Goal: Task Accomplishment & Management: Manage account settings

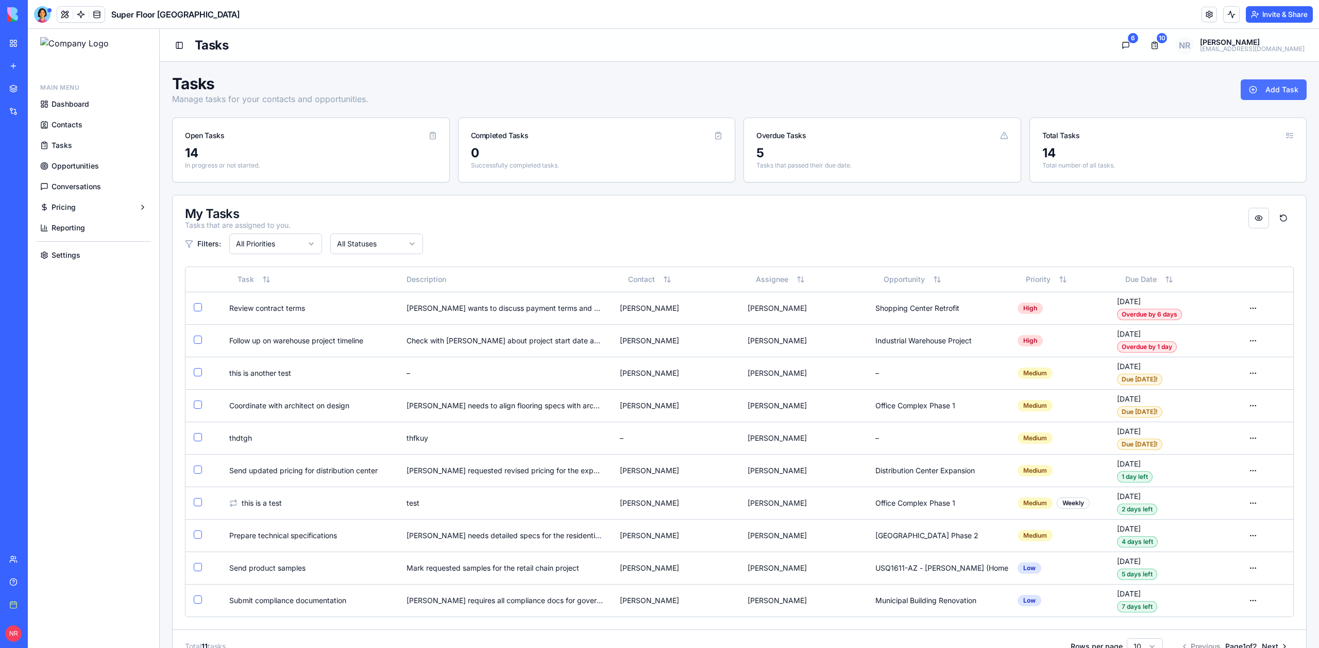
click at [1282, 88] on button "Add Task" at bounding box center [1273, 89] width 66 height 21
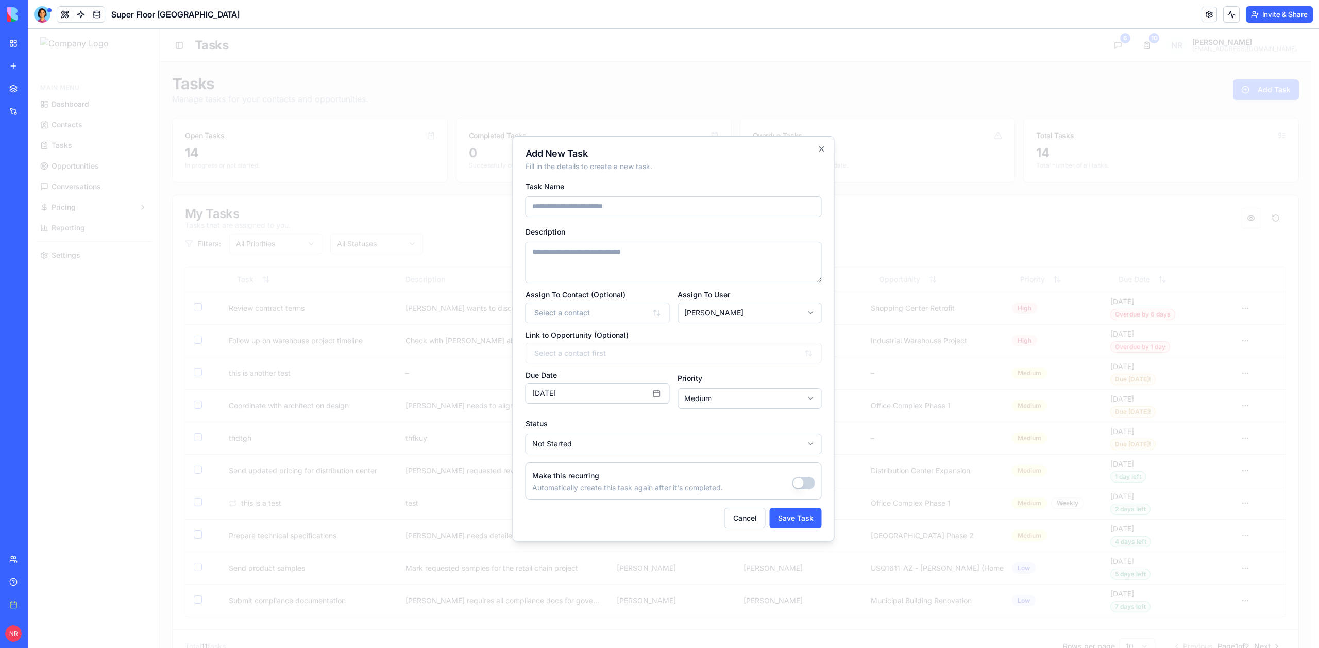
click at [795, 474] on div "Make this recurring Automatically create this task again after it's completed." at bounding box center [673, 480] width 296 height 37
click at [800, 480] on button "Make this recurring" at bounding box center [803, 483] width 23 height 12
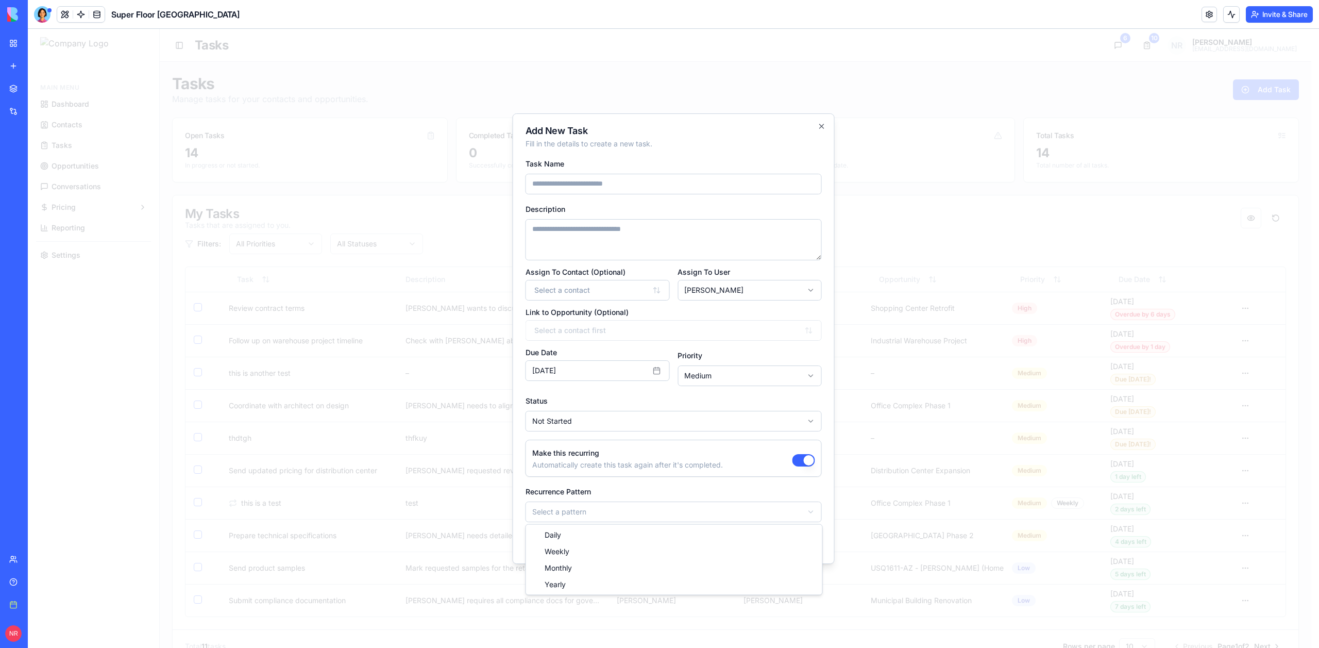
click at [670, 512] on body "Main Menu Dashboard Contacts Tasks Opportunities Conversations Pricing Reportin…" at bounding box center [669, 595] width 1283 height 1132
click at [654, 491] on body "Main Menu Dashboard Contacts Tasks Opportunities Conversations Pricing Reportin…" at bounding box center [669, 595] width 1283 height 1132
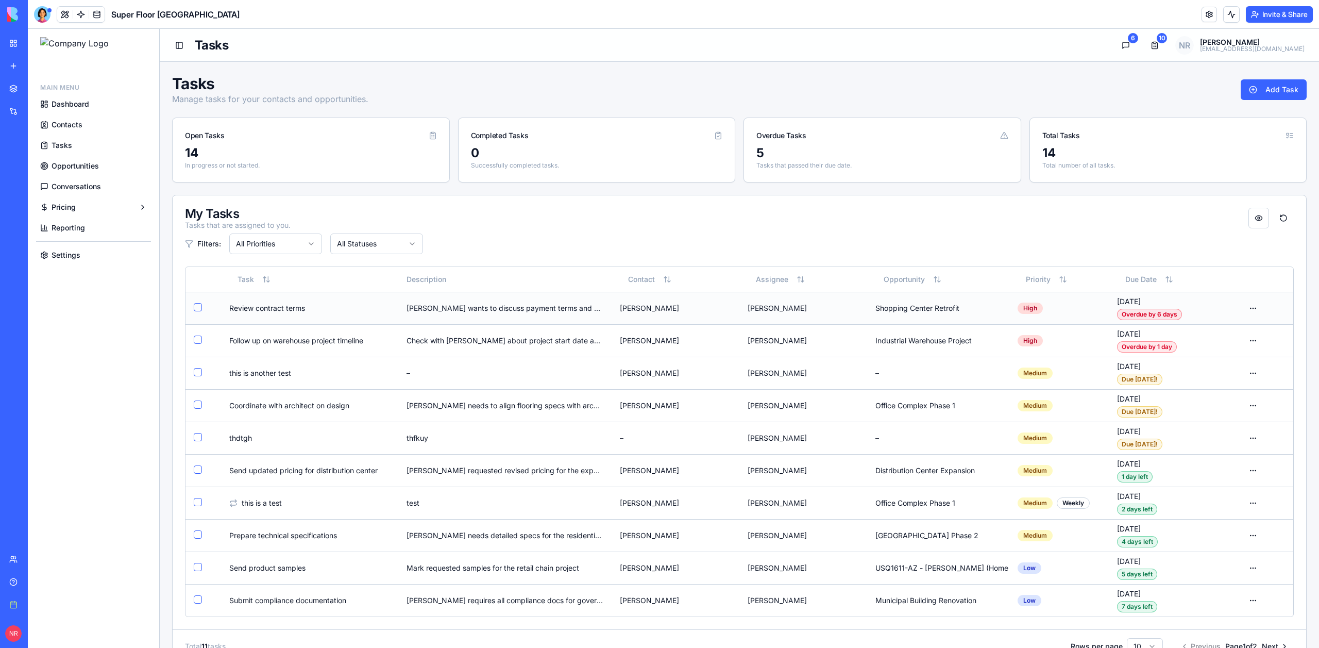
click at [603, 307] on td "[PERSON_NAME] wants to discuss payment terms and delivery schedule" at bounding box center [504, 308] width 213 height 32
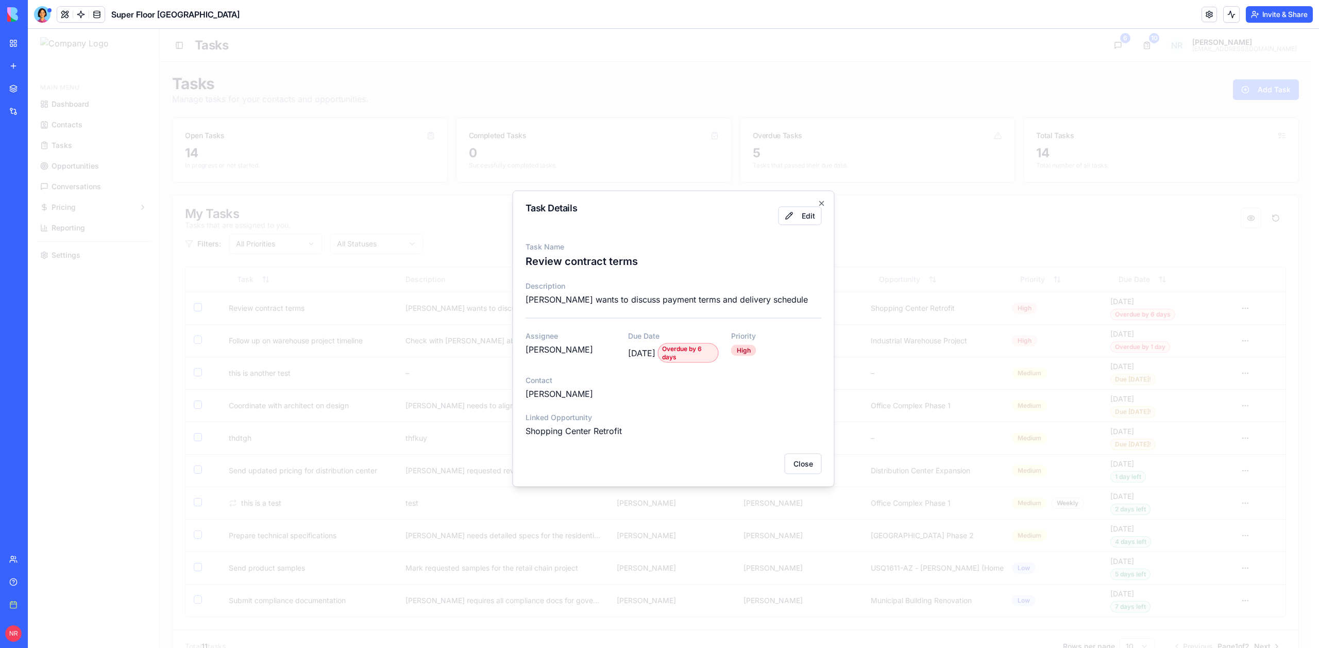
click at [827, 195] on div "Task Details Edit Task Name Review contract terms Description Jennifer wants to…" at bounding box center [674, 338] width 322 height 296
click at [824, 199] on icon "button" at bounding box center [822, 203] width 8 height 8
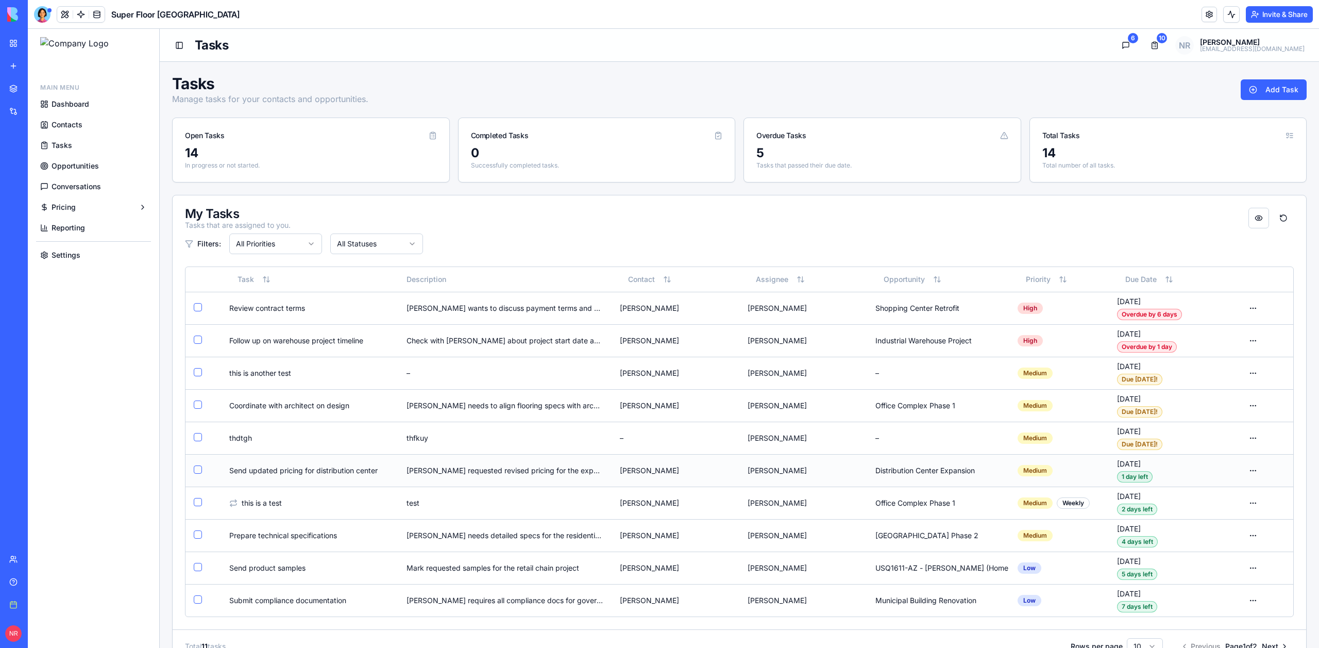
click at [742, 460] on td "[PERSON_NAME]" at bounding box center [803, 470] width 128 height 32
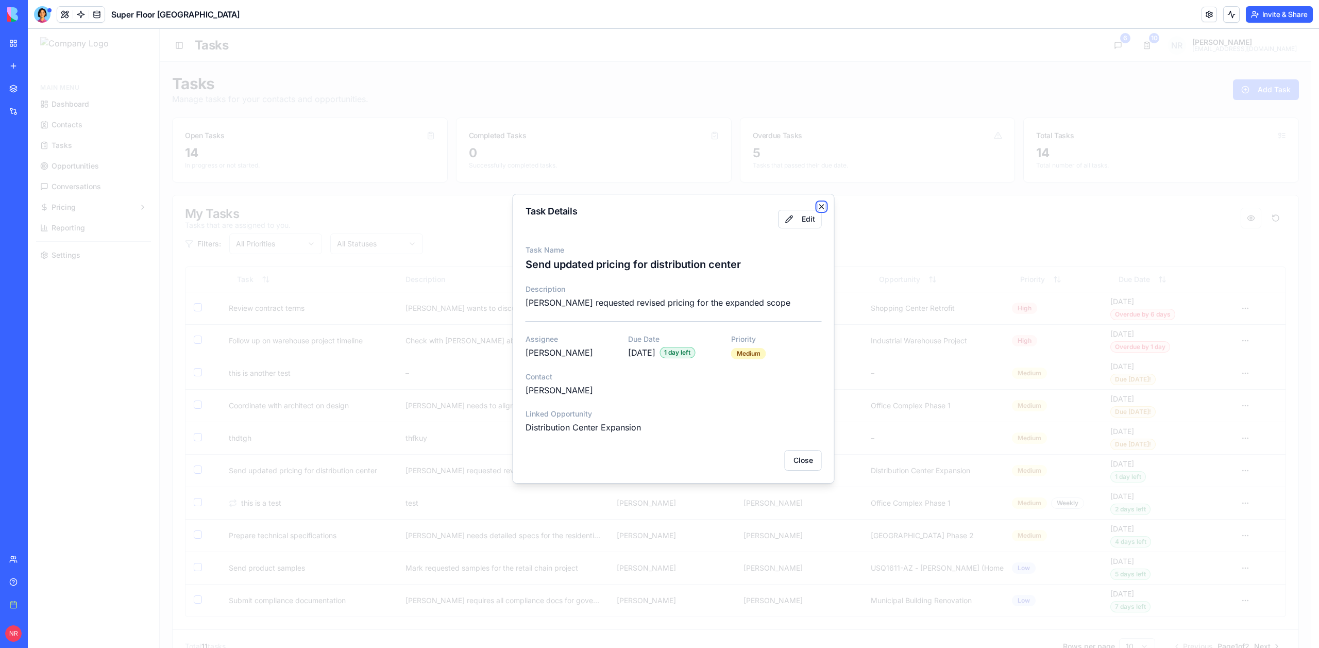
click at [823, 205] on icon "button" at bounding box center [822, 207] width 4 height 4
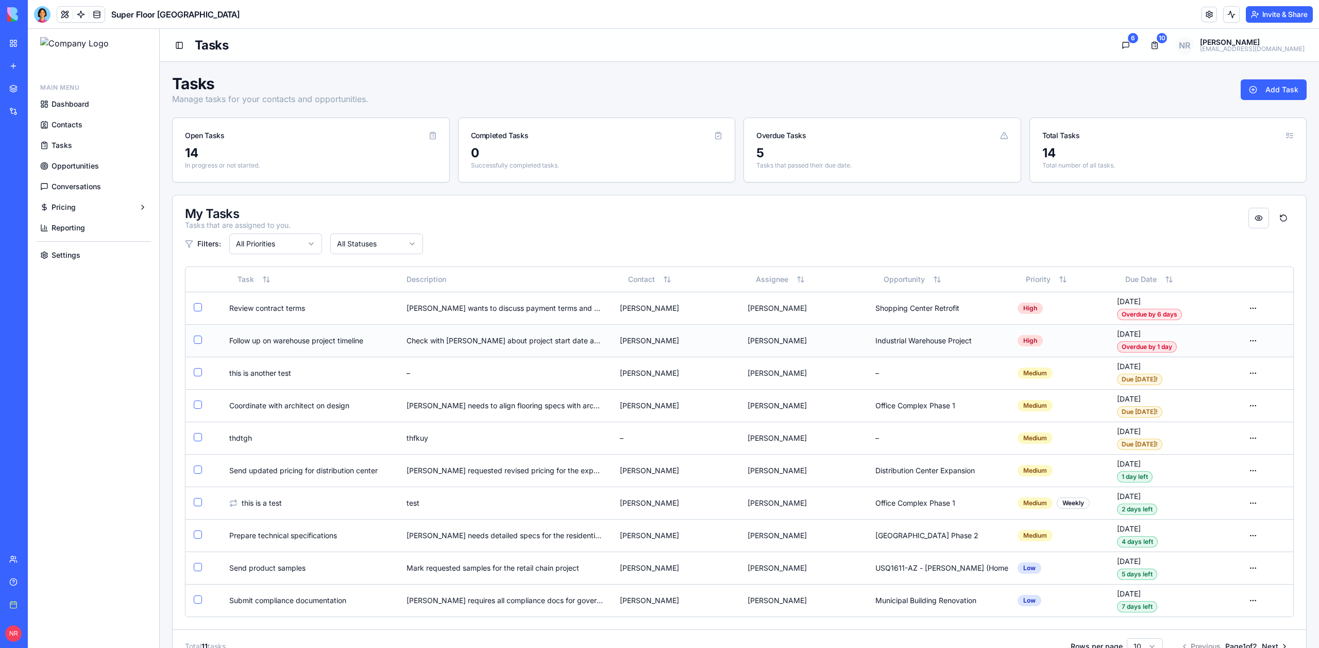
click at [689, 318] on td "[PERSON_NAME]" at bounding box center [675, 308] width 128 height 32
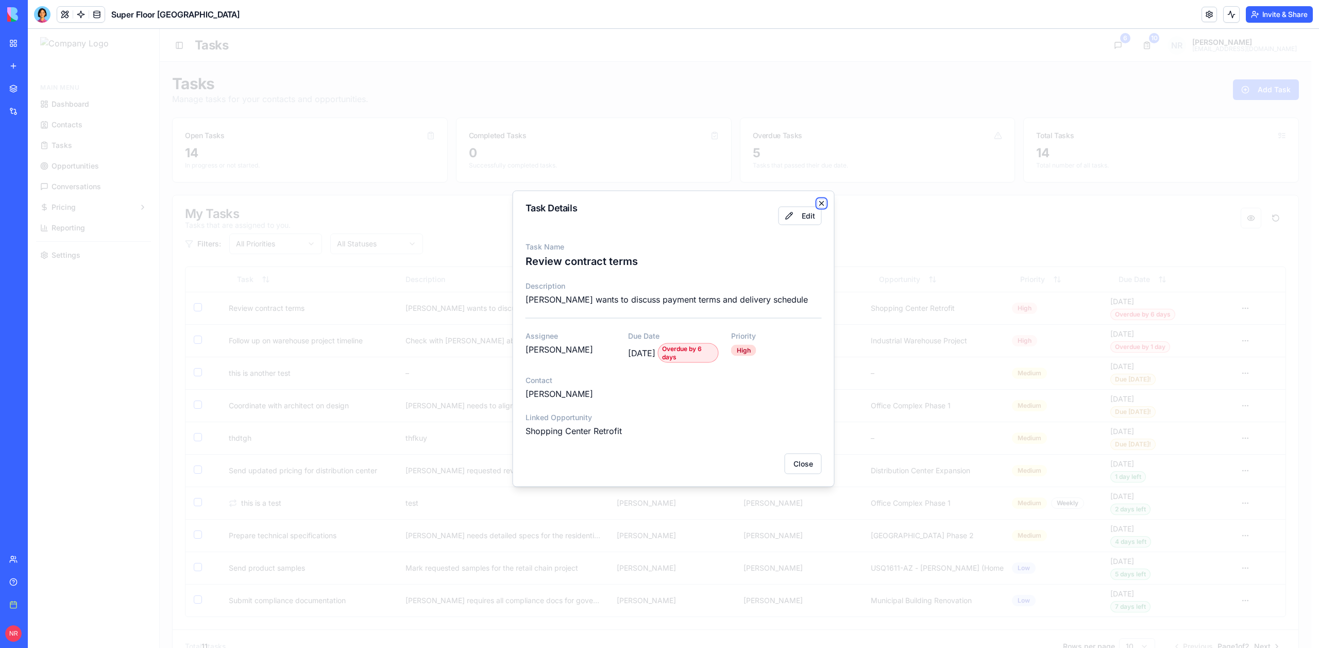
click at [821, 199] on icon "button" at bounding box center [822, 203] width 8 height 8
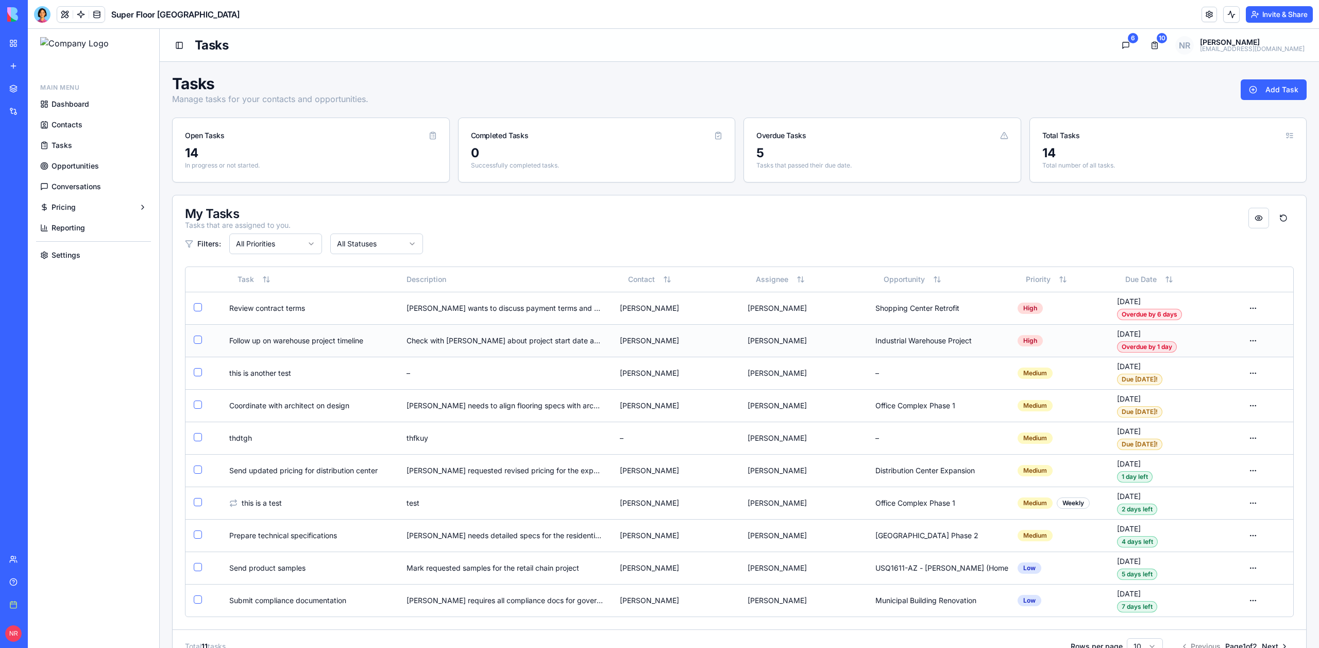
click at [757, 330] on td "[PERSON_NAME]" at bounding box center [803, 340] width 128 height 32
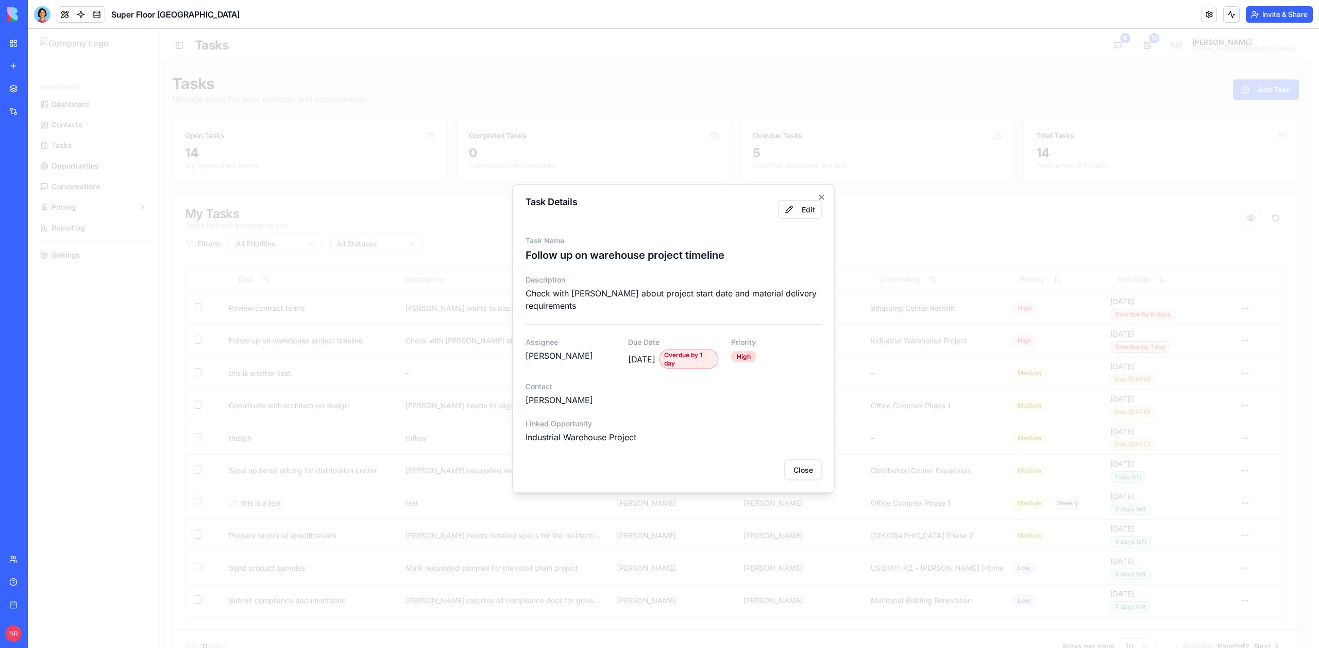
click at [801, 279] on p "Description" at bounding box center [673, 279] width 296 height 10
click at [822, 195] on icon "button" at bounding box center [822, 197] width 4 height 4
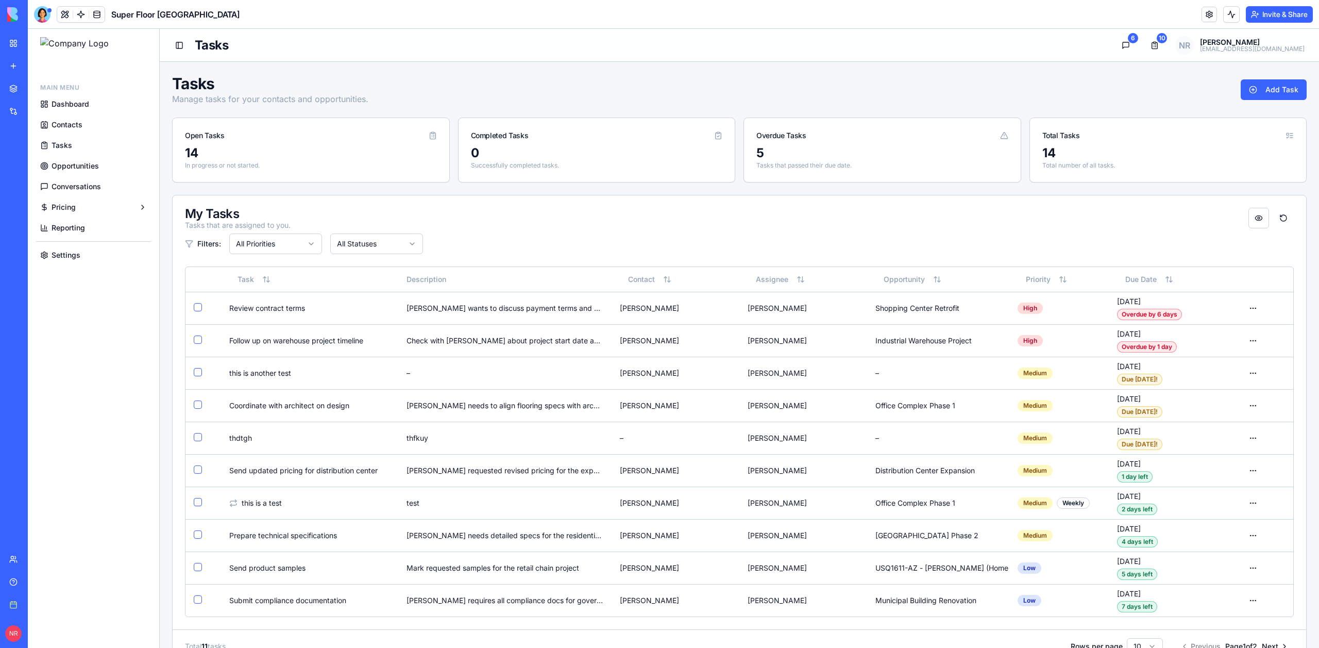
click at [372, 244] on html "Main Menu Dashboard Contacts Tasks Opportunities Conversations Pricing Reportin…" at bounding box center [673, 595] width 1291 height 1132
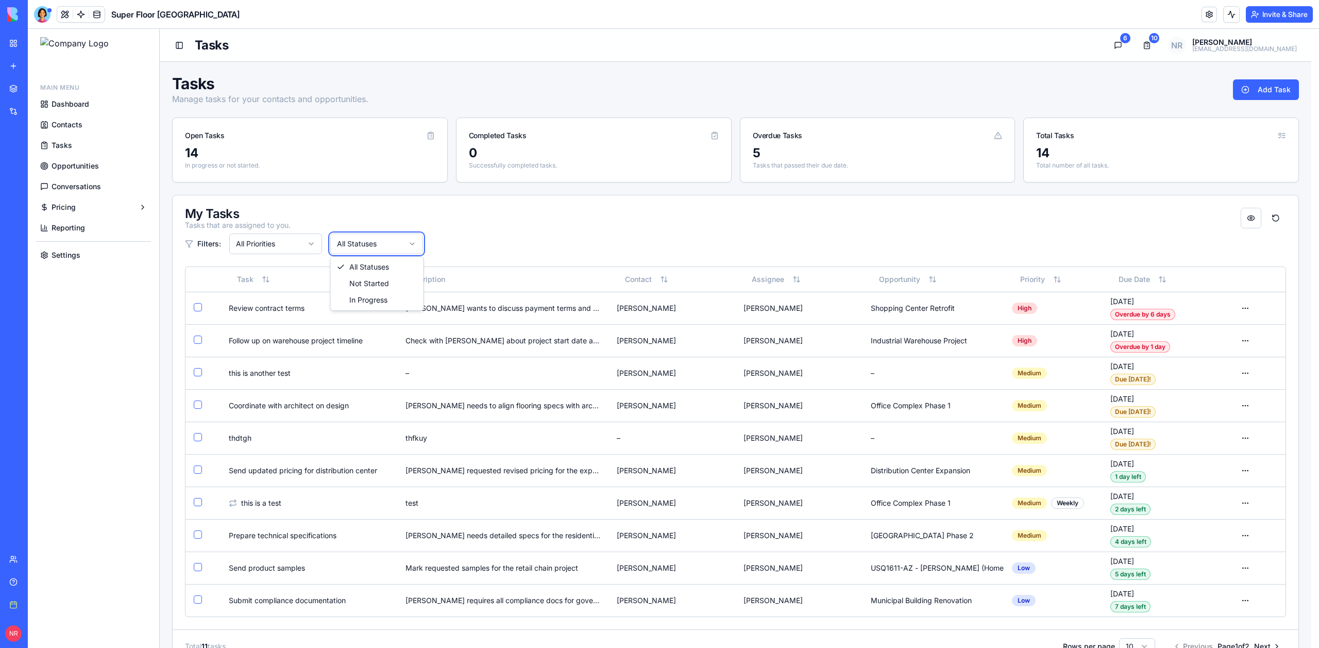
click at [372, 244] on html "Main Menu Dashboard Contacts Tasks Opportunities Conversations Pricing Reportin…" at bounding box center [673, 595] width 1291 height 1132
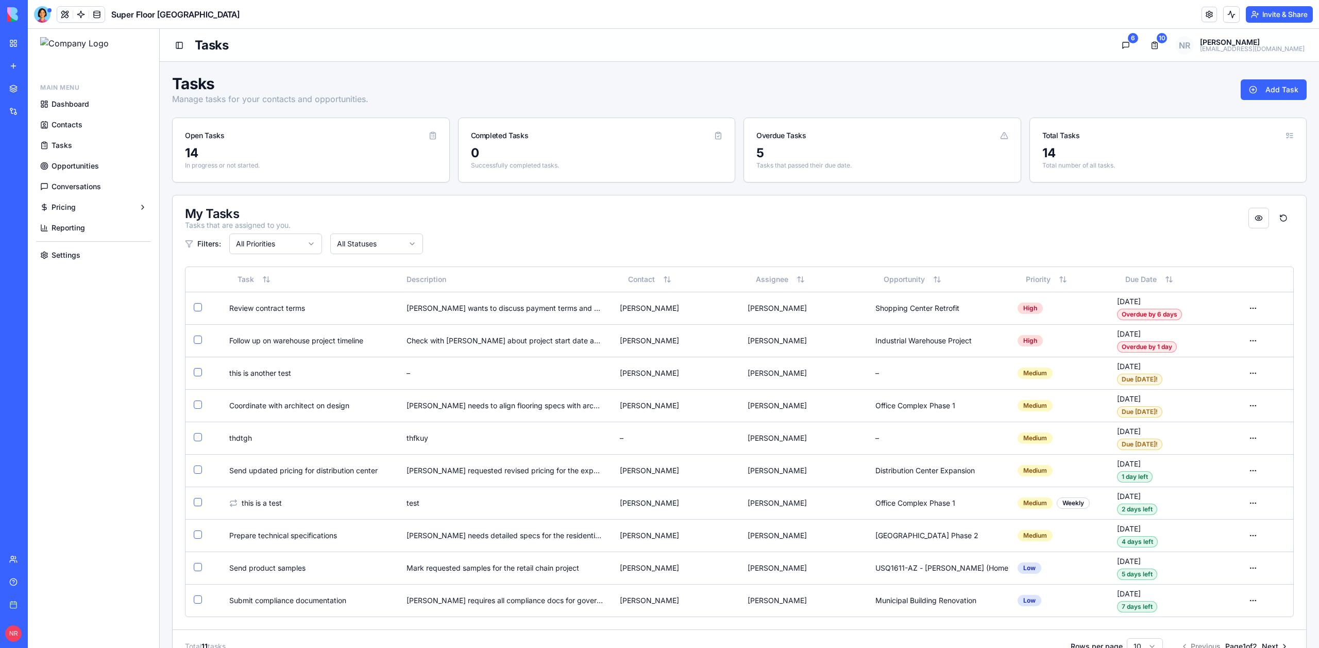
click at [372, 244] on html "Main Menu Dashboard Contacts Tasks Opportunities Conversations Pricing Reportin…" at bounding box center [673, 595] width 1291 height 1132
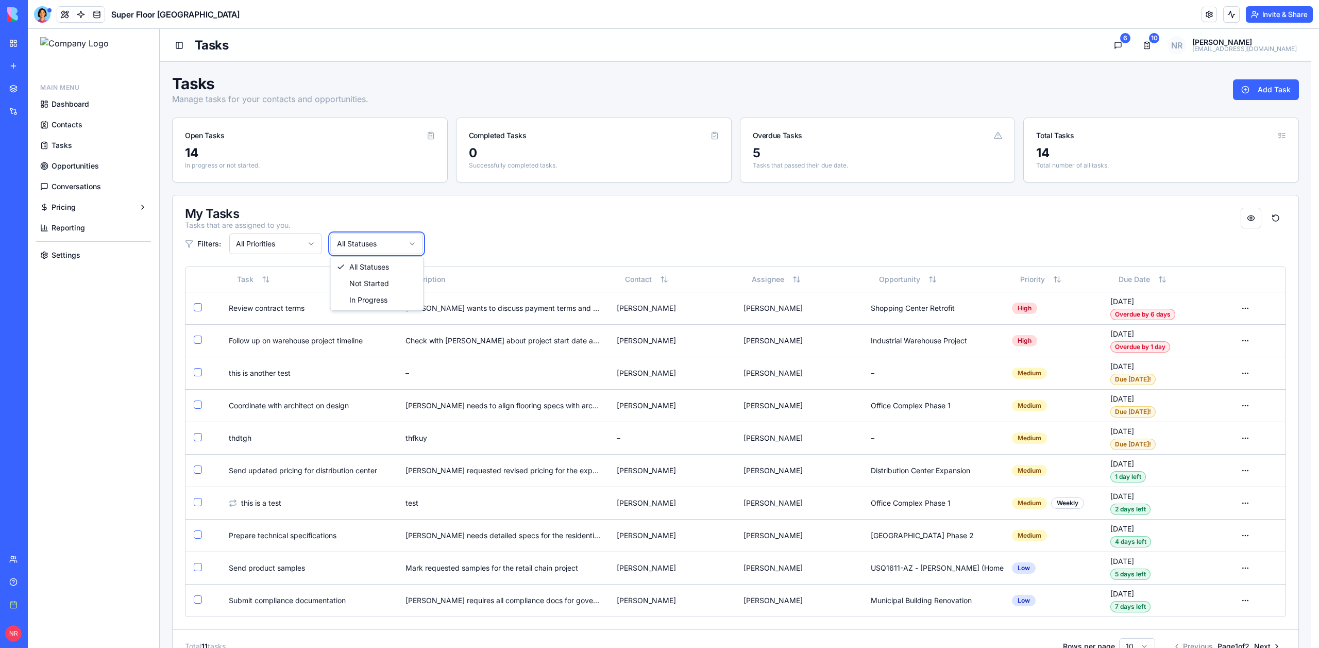
click at [372, 244] on html "Main Menu Dashboard Contacts Tasks Opportunities Conversations Pricing Reportin…" at bounding box center [673, 595] width 1291 height 1132
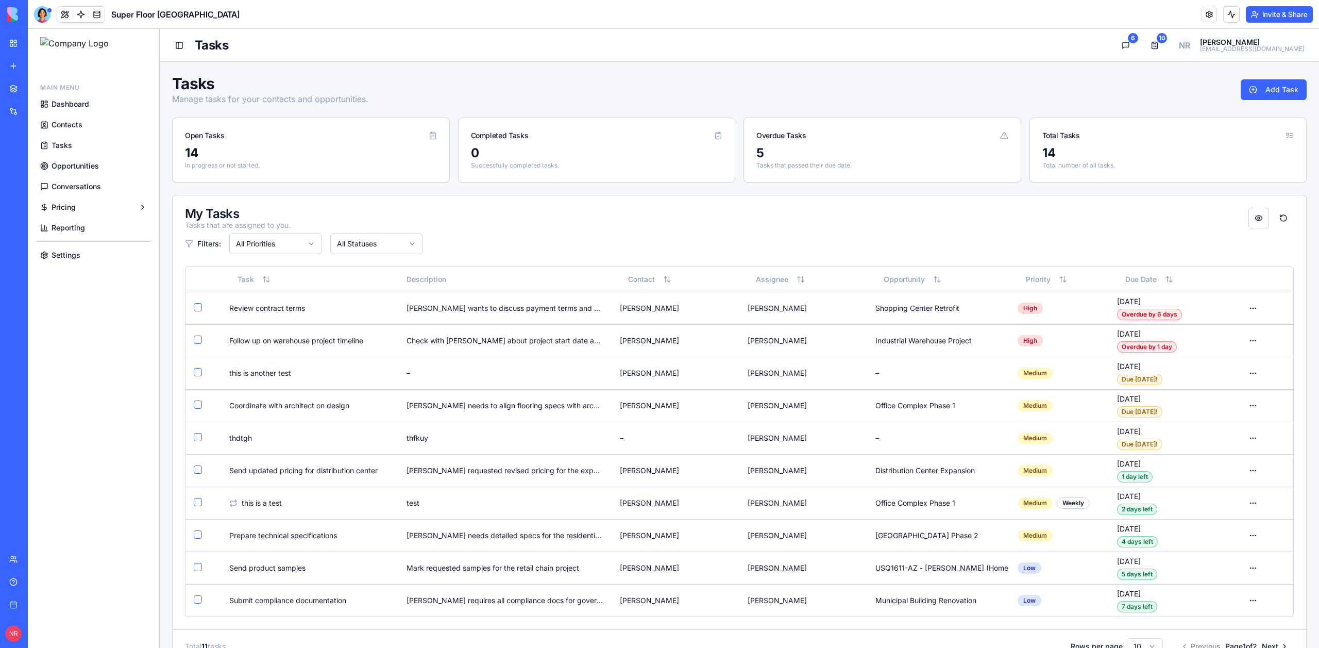
click at [630, 248] on div "Filters: All Priorities All Statuses" at bounding box center [739, 243] width 1109 height 21
click at [350, 242] on html "Main Menu Dashboard Contacts Tasks Opportunities Conversations Pricing Reportin…" at bounding box center [673, 595] width 1291 height 1132
click at [306, 243] on html "Main Menu Dashboard Contacts Tasks Opportunities Conversations Pricing Reportin…" at bounding box center [673, 595] width 1291 height 1132
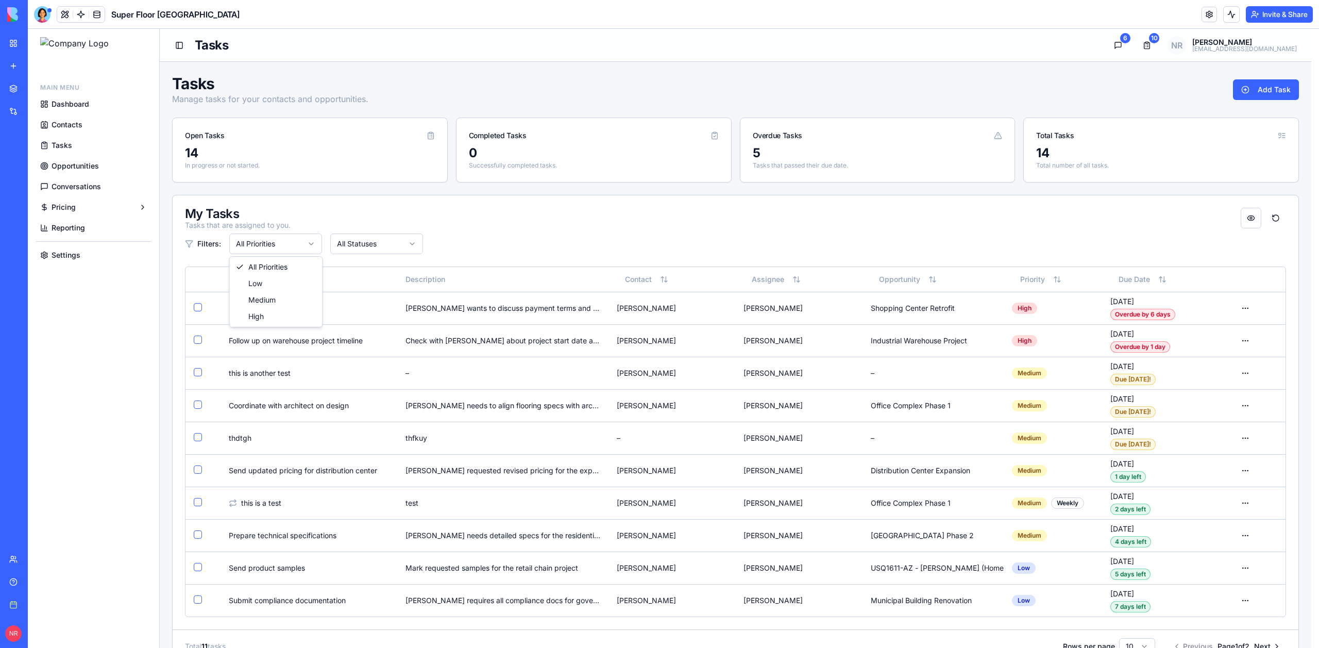
click at [304, 245] on html "Main Menu Dashboard Contacts Tasks Opportunities Conversations Pricing Reportin…" at bounding box center [673, 595] width 1291 height 1132
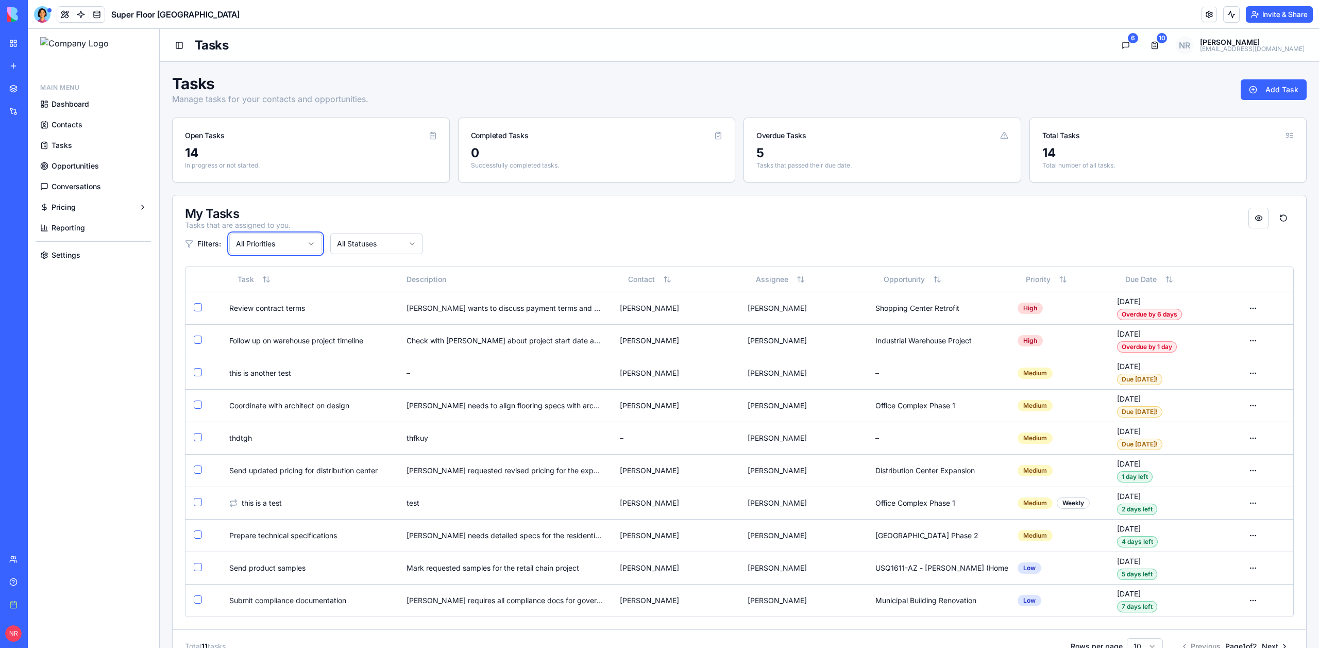
click at [471, 240] on html "Main Menu Dashboard Contacts Tasks Opportunities Conversations Pricing Reportin…" at bounding box center [673, 595] width 1291 height 1132
click at [263, 190] on div "Tasks Manage tasks for your contacts and opportunities. Add Task Open Tasks 14 …" at bounding box center [739, 611] width 1134 height 1074
click at [433, 303] on div "[PERSON_NAME] wants to discuss payment terms and delivery schedule" at bounding box center [504, 308] width 196 height 10
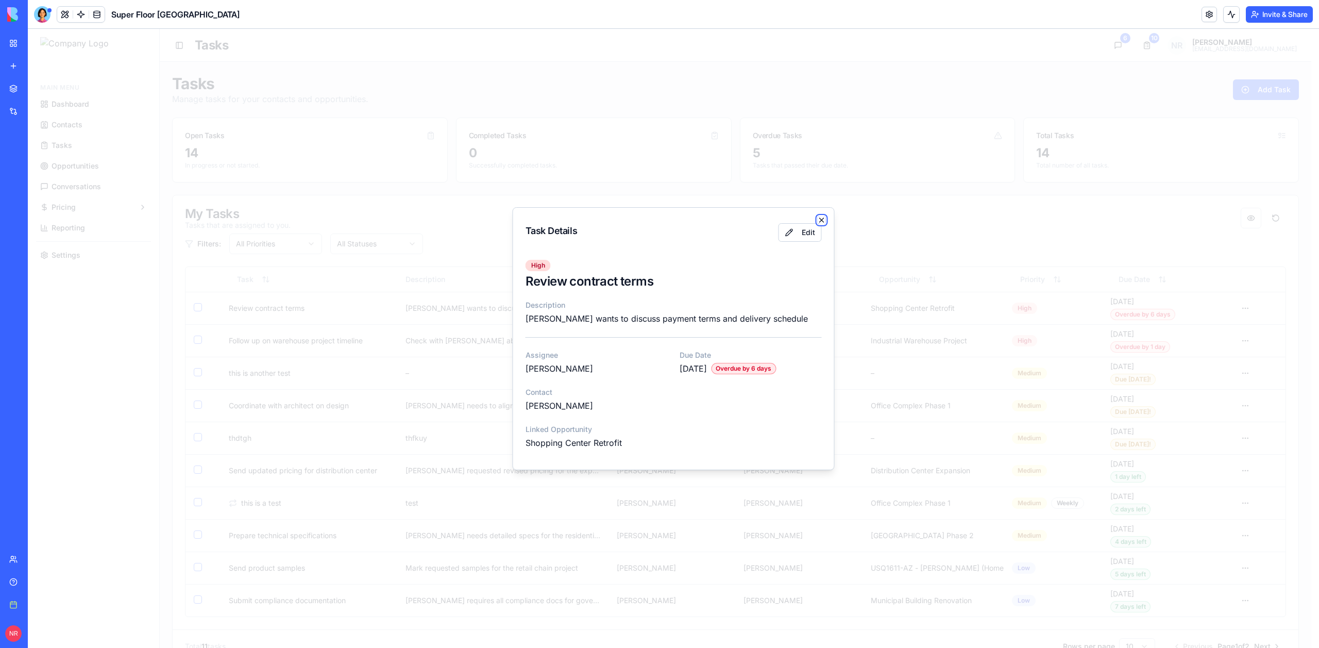
click at [822, 219] on icon "button" at bounding box center [822, 220] width 8 height 8
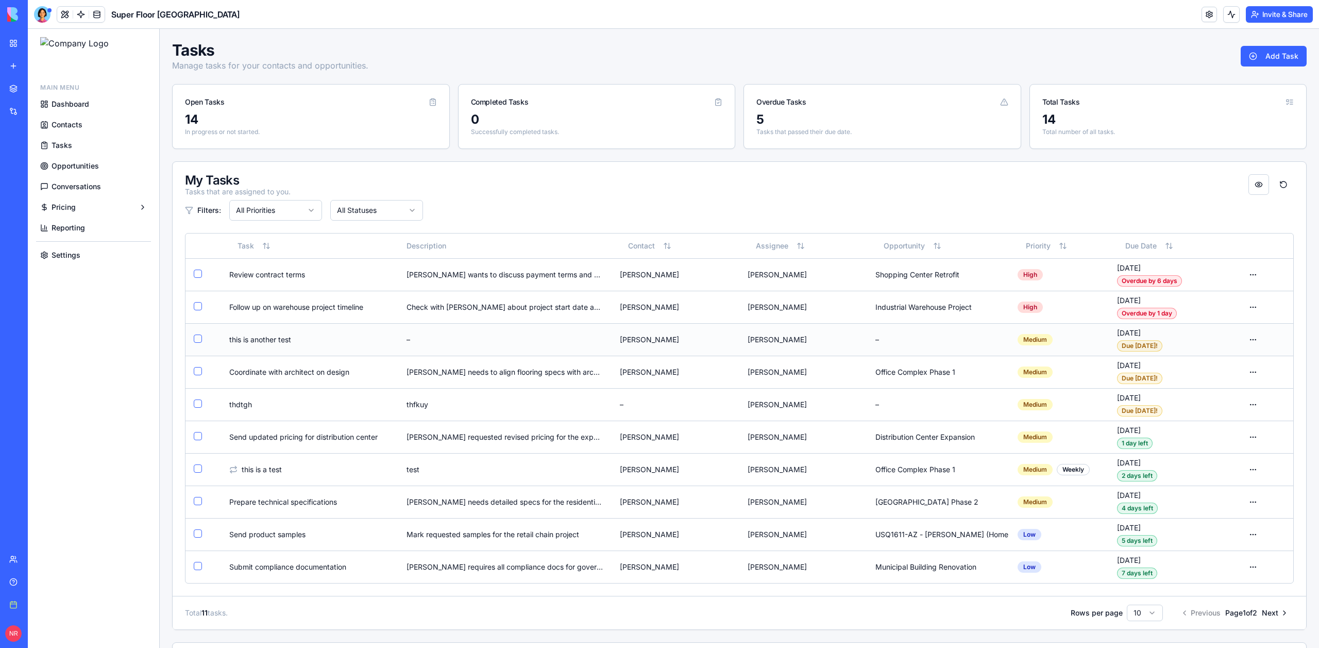
scroll to position [46, 0]
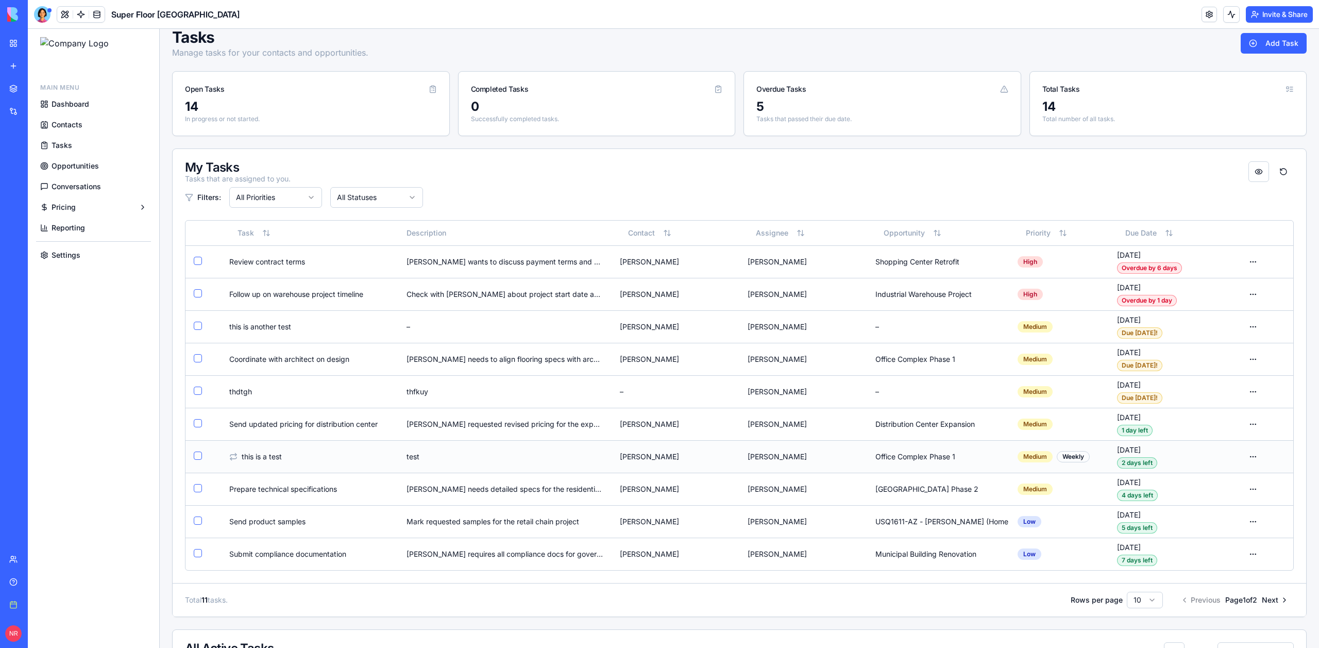
click at [522, 451] on div "test" at bounding box center [504, 456] width 196 height 10
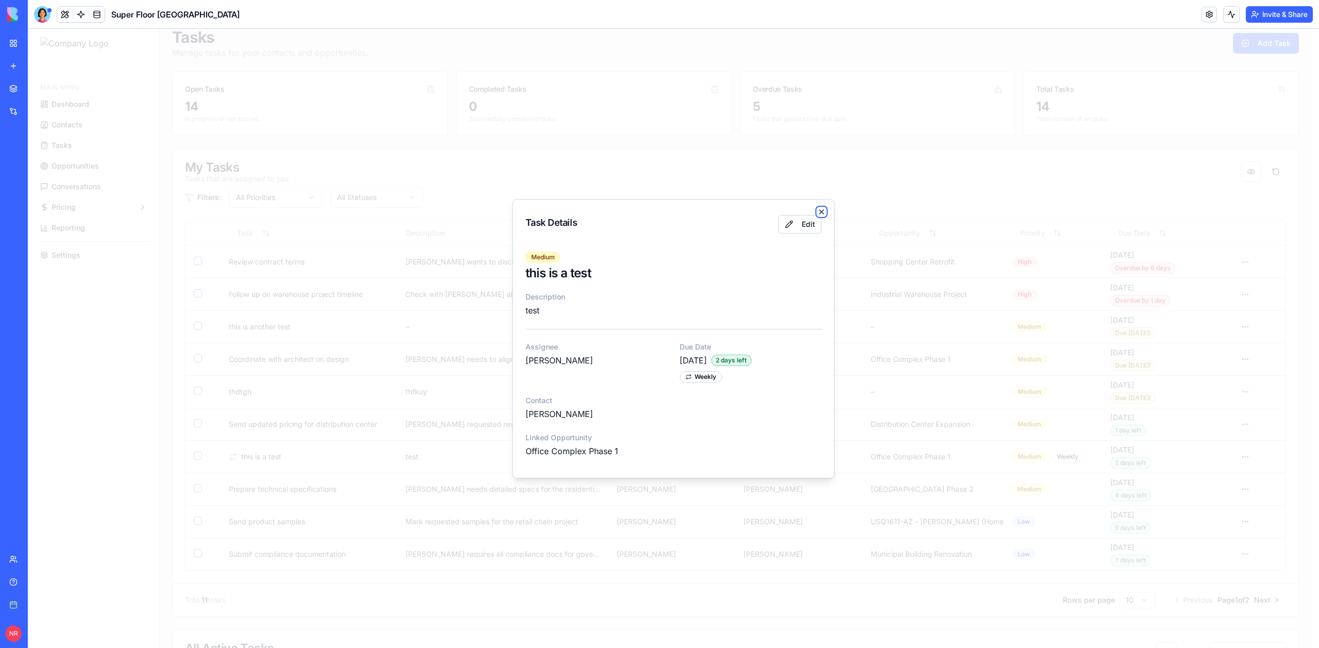
click at [821, 210] on icon "button" at bounding box center [822, 212] width 8 height 8
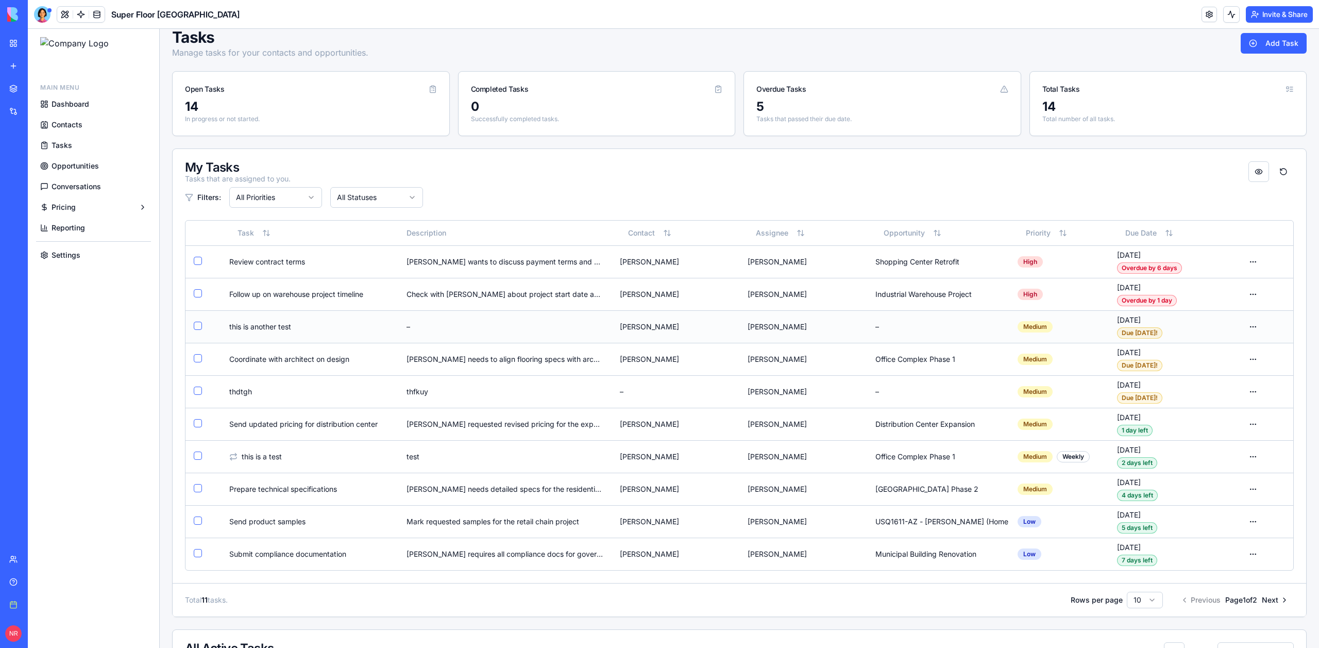
click at [591, 329] on div "–" at bounding box center [504, 326] width 196 height 10
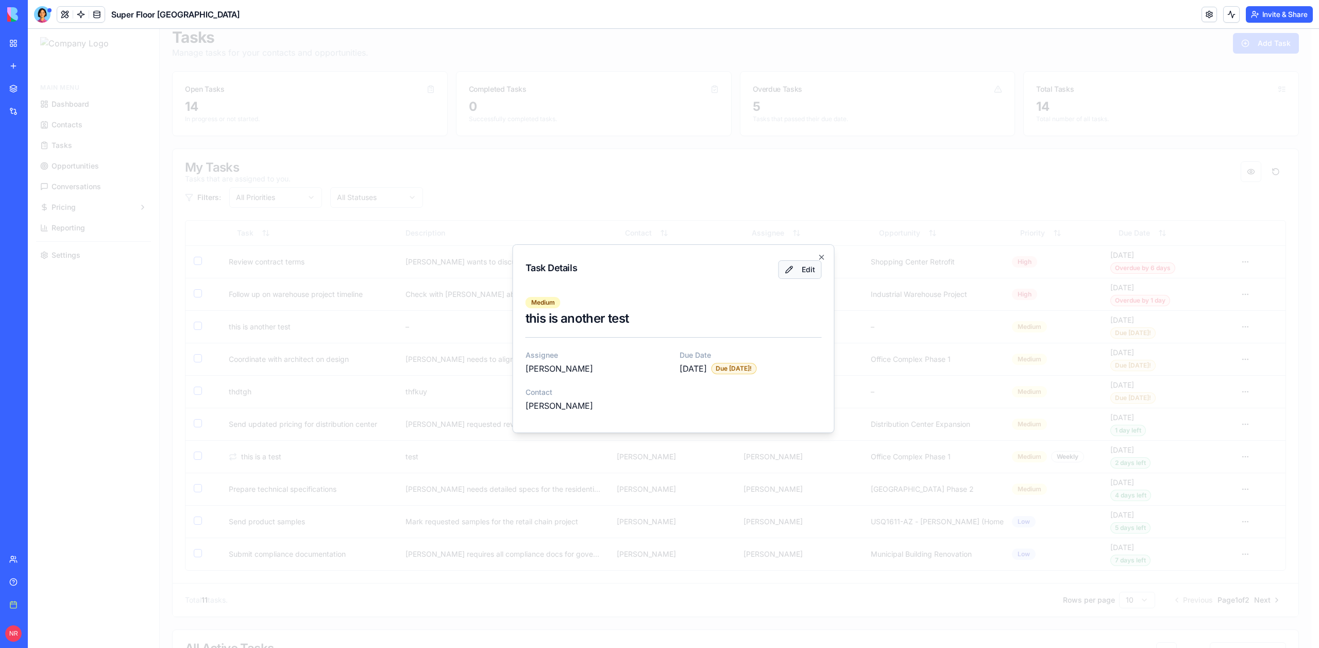
click at [789, 273] on button "Edit" at bounding box center [799, 269] width 43 height 19
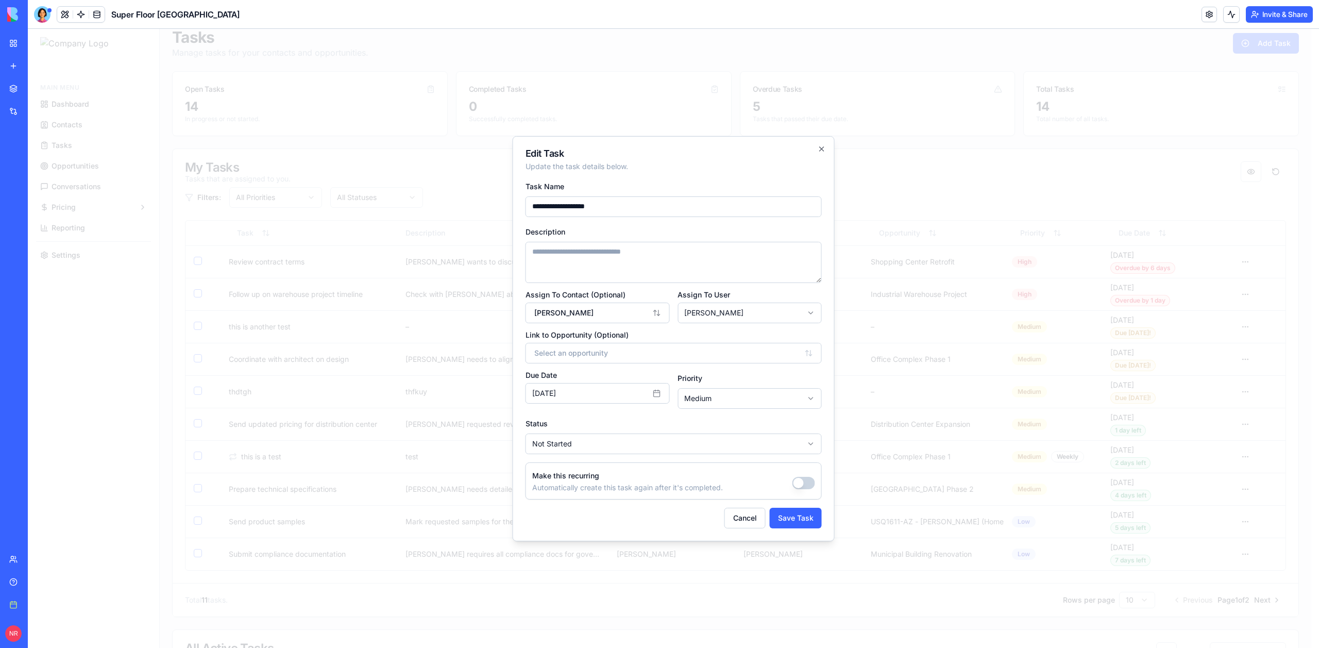
click at [611, 267] on textarea "Description" at bounding box center [673, 262] width 296 height 41
type textarea "**********"
click at [795, 518] on button "Save Task" at bounding box center [796, 517] width 52 height 21
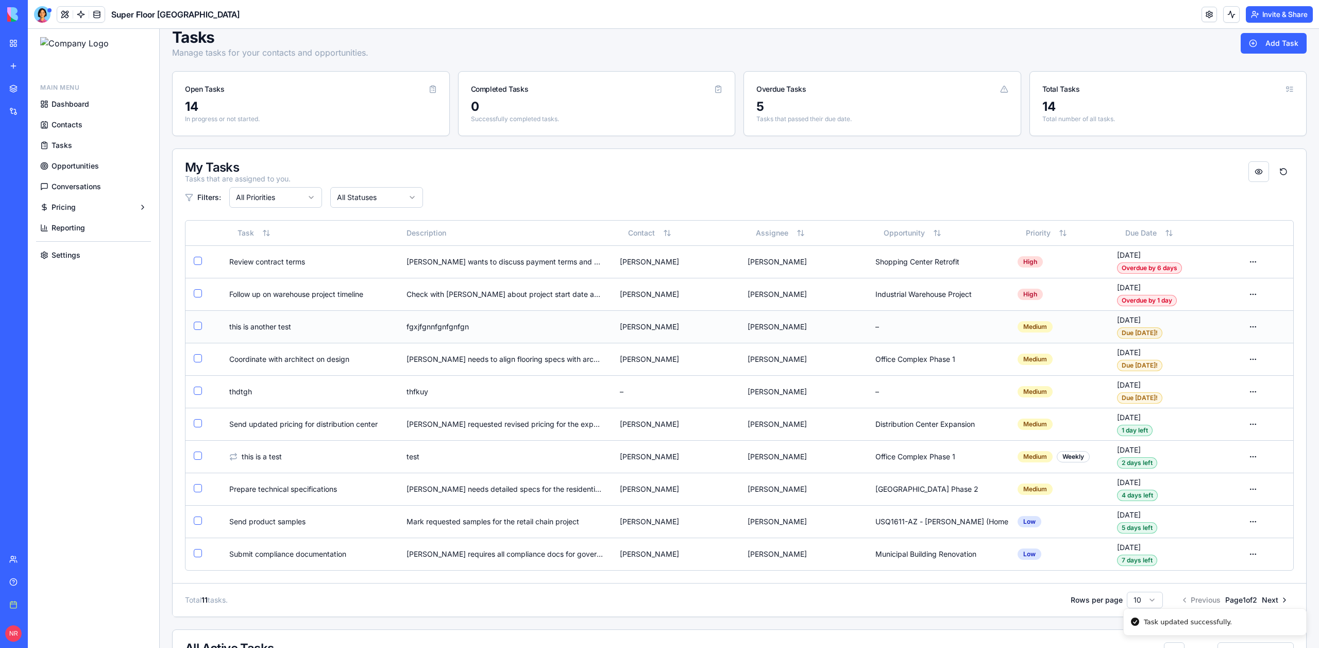
click at [576, 330] on div "fgxjfgnnfgnfgnfgn" at bounding box center [504, 326] width 196 height 10
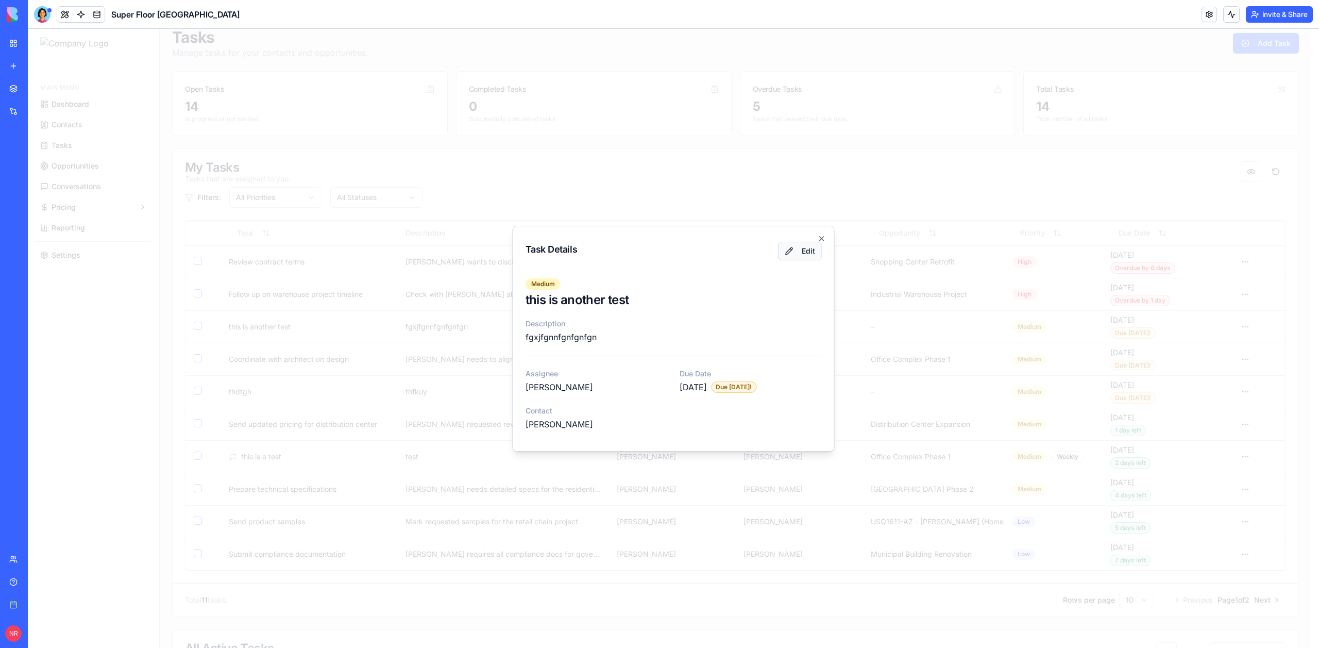
click at [807, 247] on button "Edit" at bounding box center [799, 251] width 43 height 19
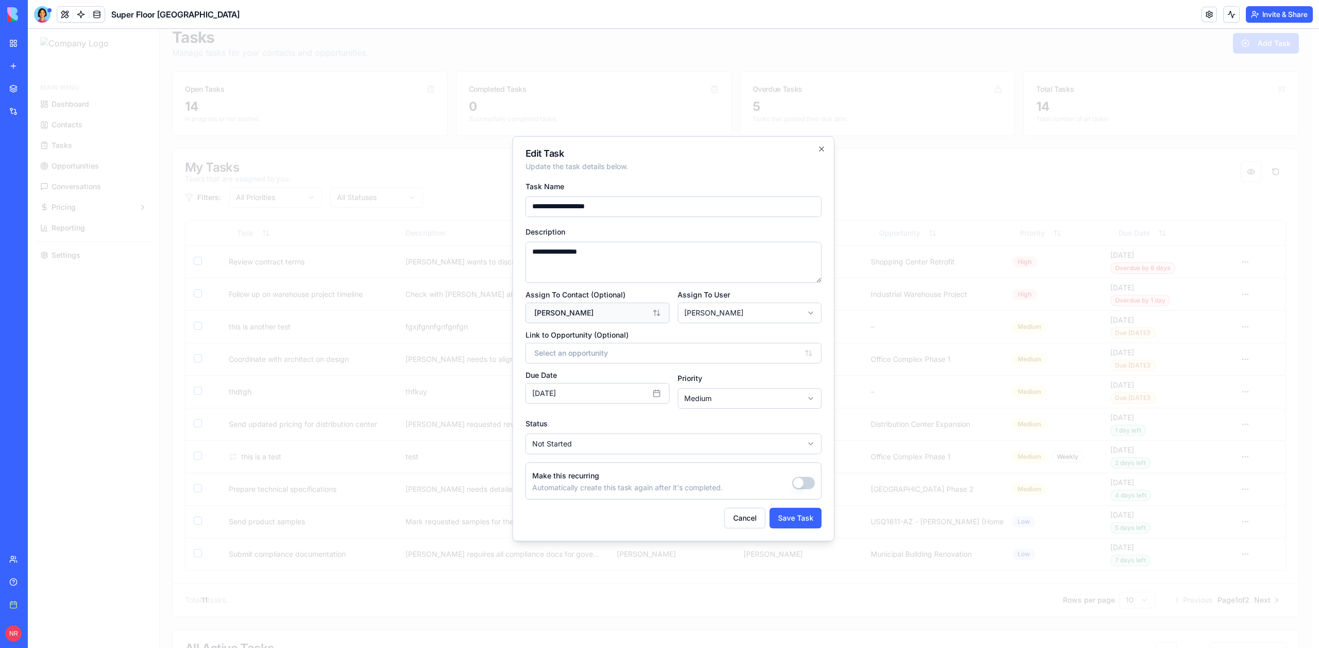
click at [624, 314] on button "[PERSON_NAME]" at bounding box center [597, 312] width 144 height 21
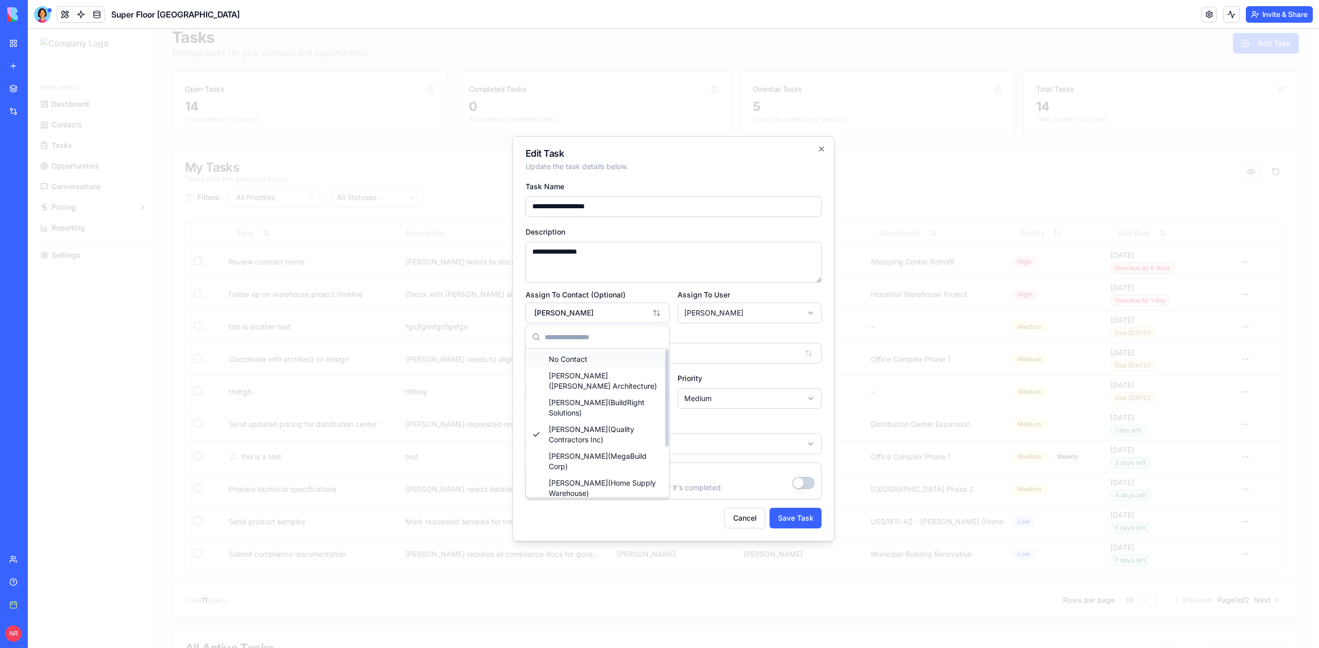
click at [590, 363] on div "No Contact" at bounding box center [597, 359] width 139 height 16
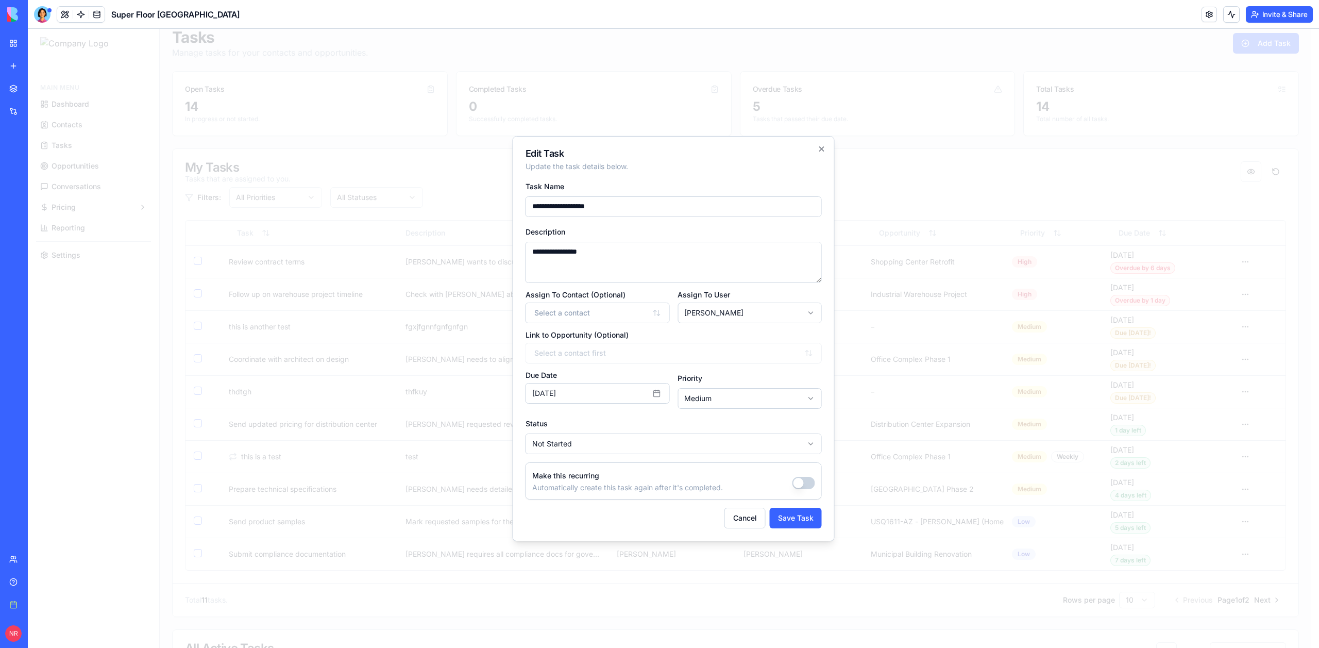
click at [798, 528] on div "**********" at bounding box center [674, 338] width 322 height 405
click at [796, 522] on button "Save Task" at bounding box center [796, 517] width 52 height 21
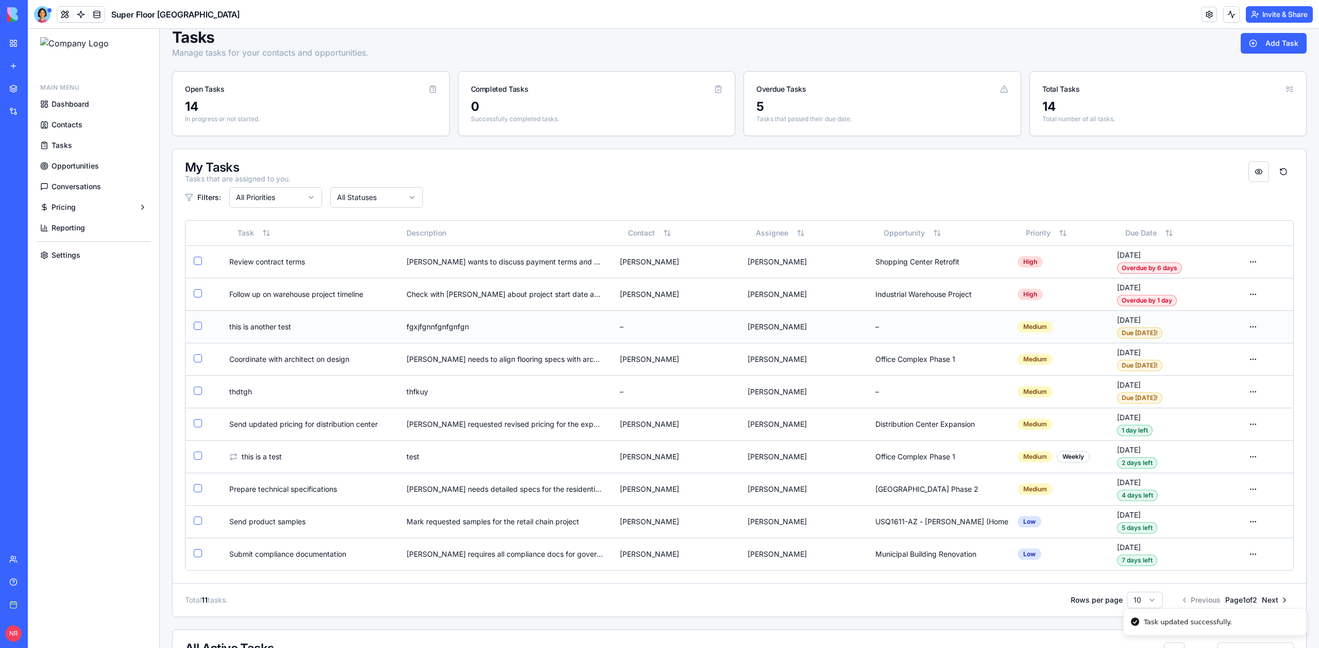
click at [641, 333] on td "–" at bounding box center [675, 326] width 128 height 32
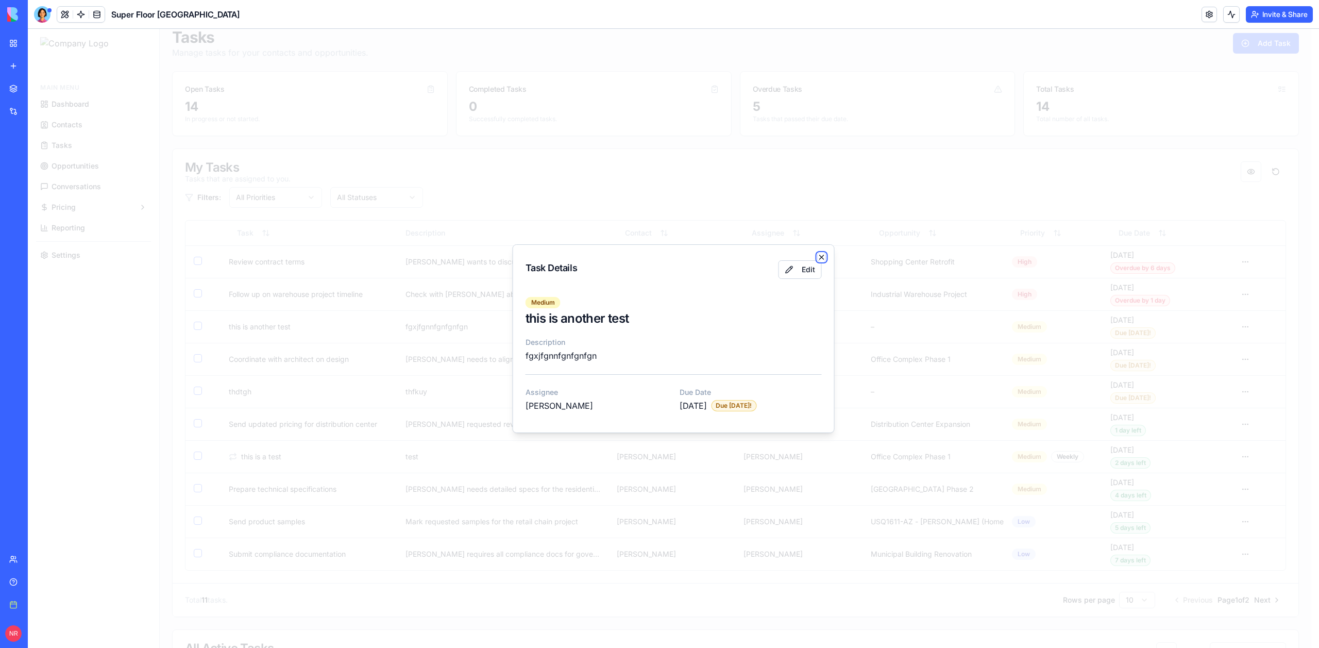
click at [789, 257] on div "Task Details Edit medium this is another test Description fgxjfgnnfgnfgnfgn Ass…" at bounding box center [674, 338] width 322 height 189
click at [820, 256] on icon "button" at bounding box center [822, 257] width 8 height 8
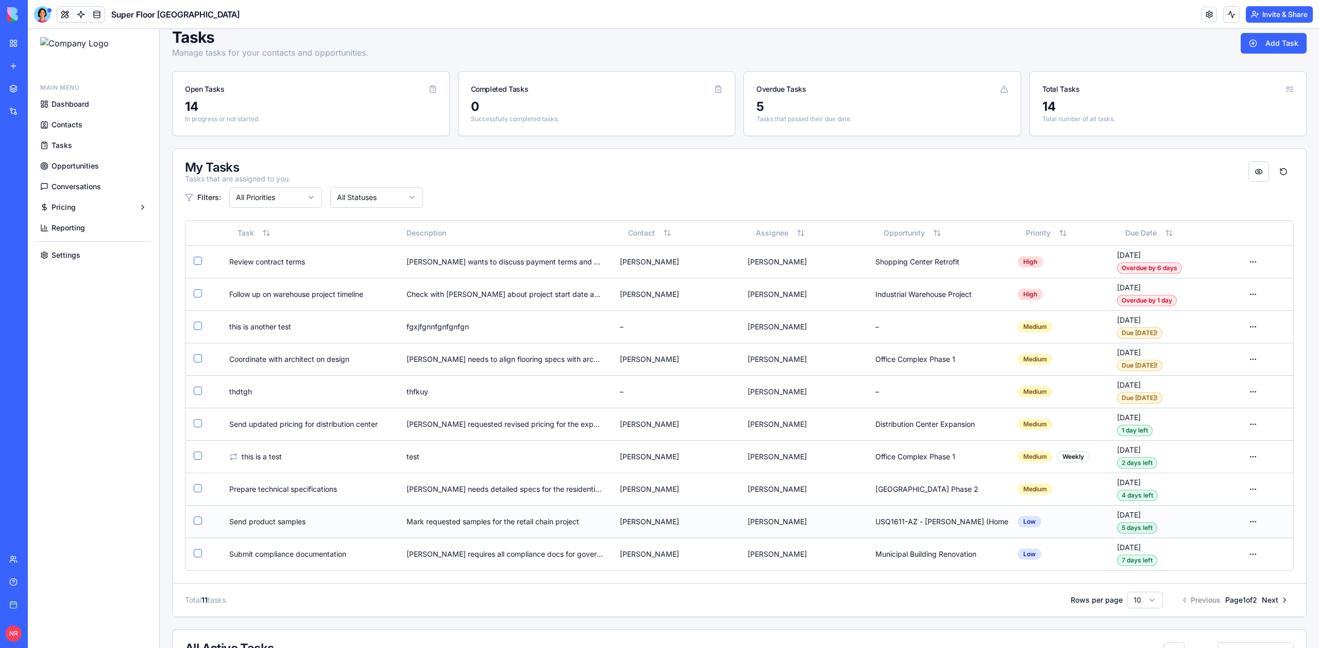
click at [706, 518] on td "[PERSON_NAME]" at bounding box center [675, 521] width 128 height 32
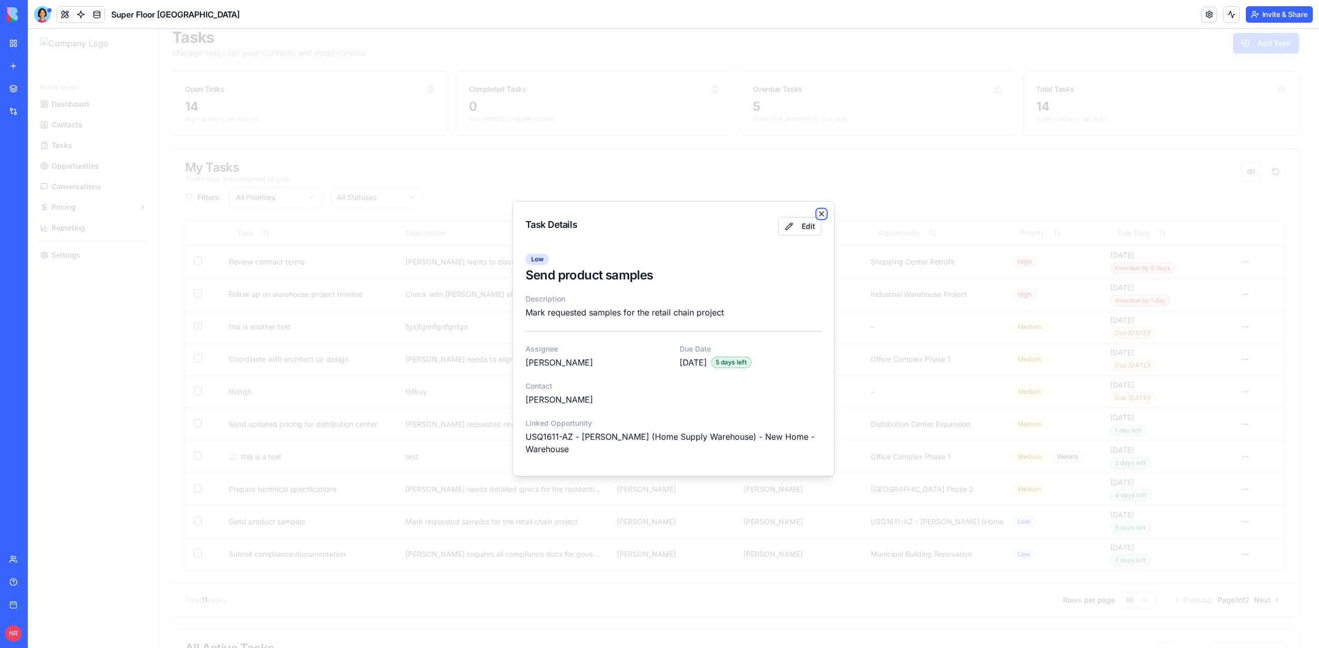
click at [821, 211] on icon "button" at bounding box center [822, 214] width 8 height 8
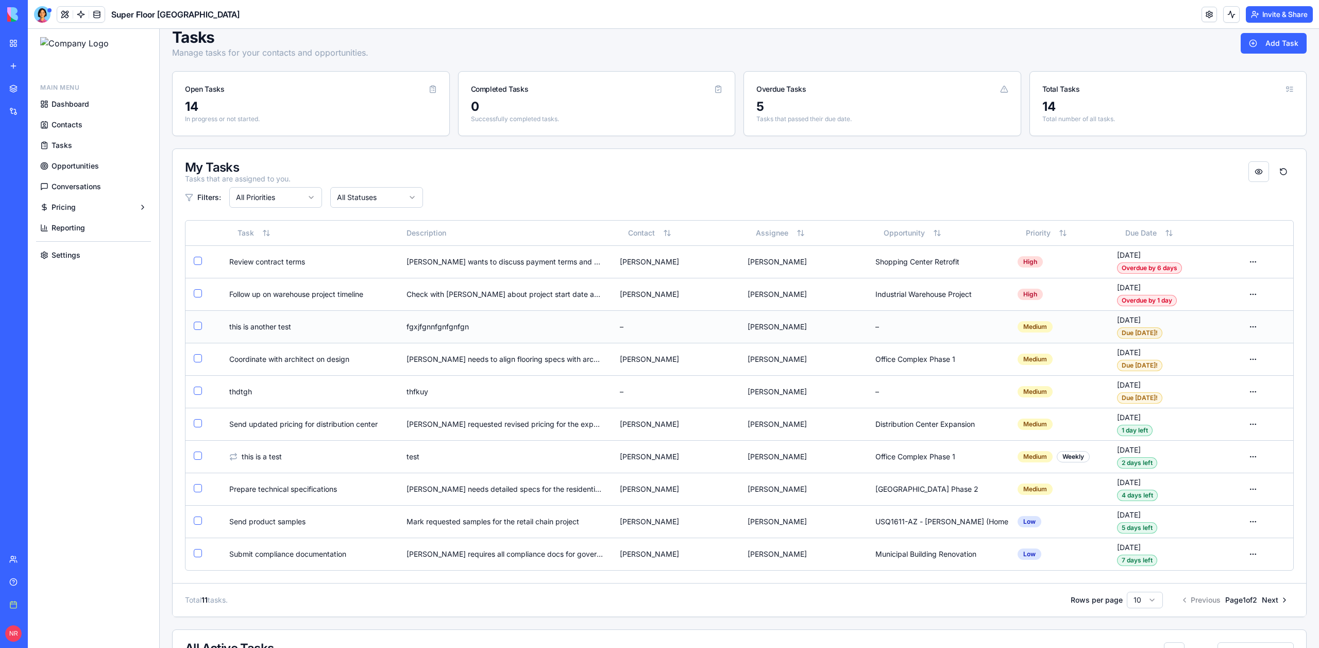
click at [473, 331] on div "fgxjfgnnfgnfgnfgn" at bounding box center [504, 326] width 196 height 10
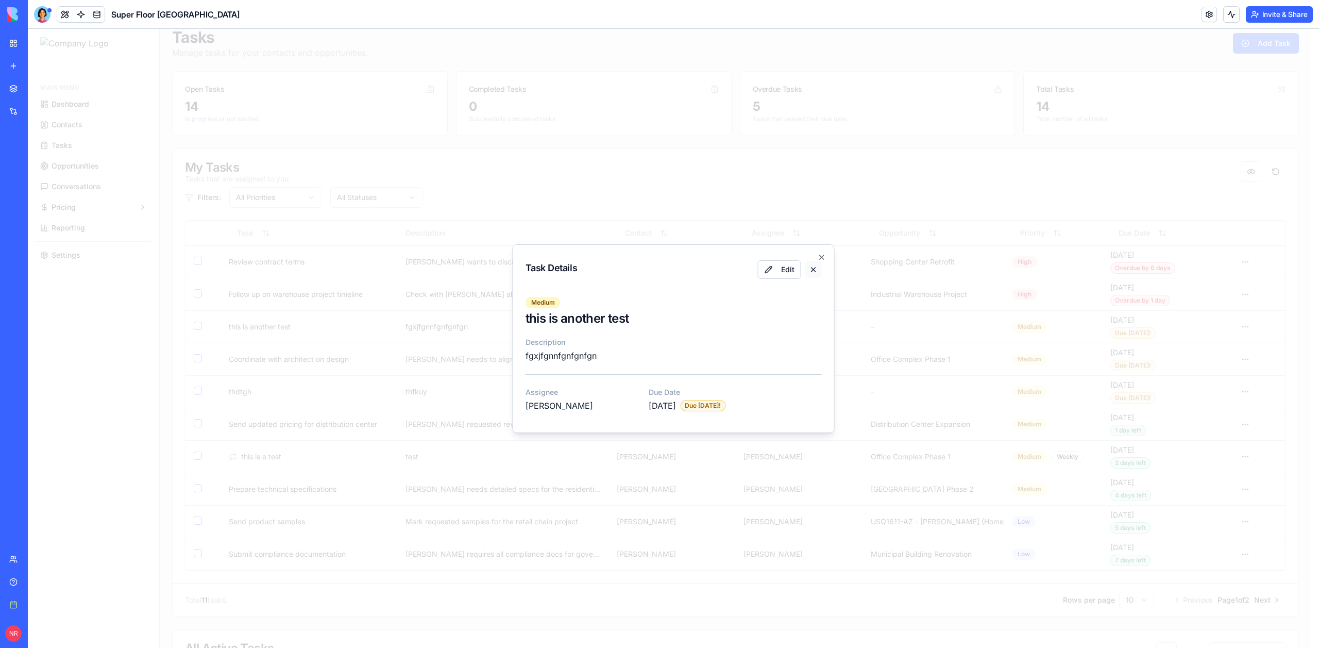
click at [815, 270] on button "Close" at bounding box center [813, 269] width 16 height 16
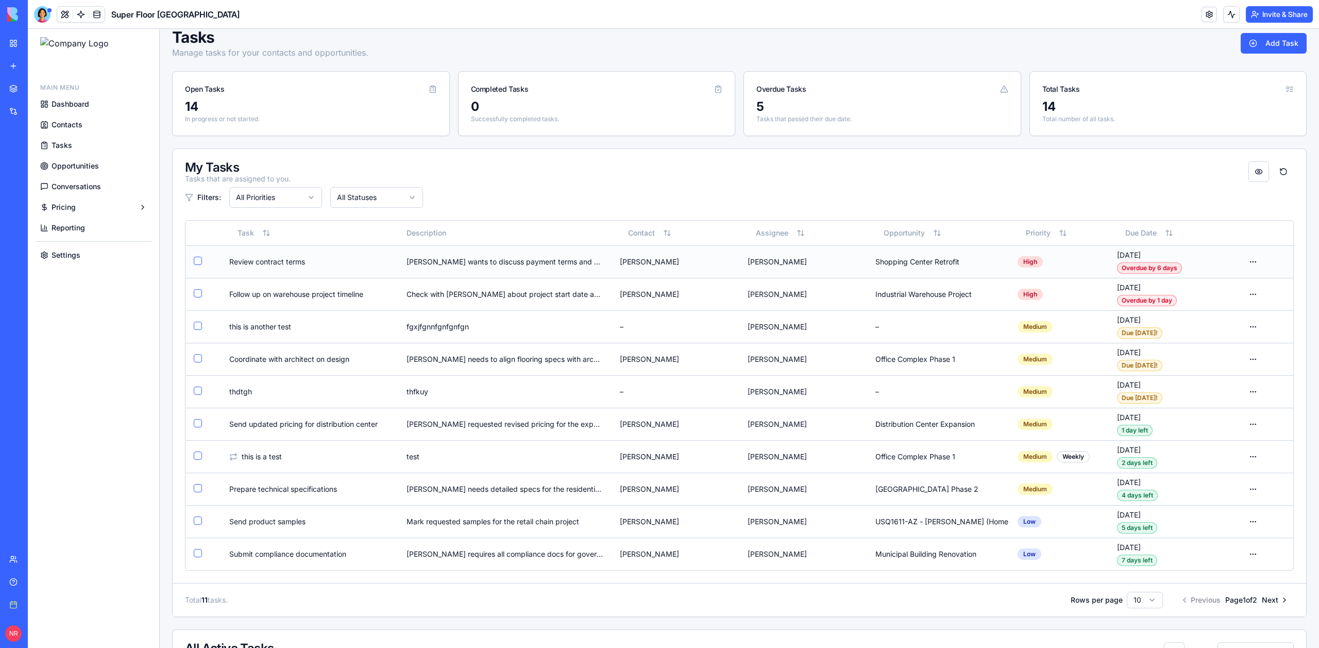
click at [588, 265] on div "[PERSON_NAME] wants to discuss payment terms and delivery schedule" at bounding box center [504, 262] width 196 height 10
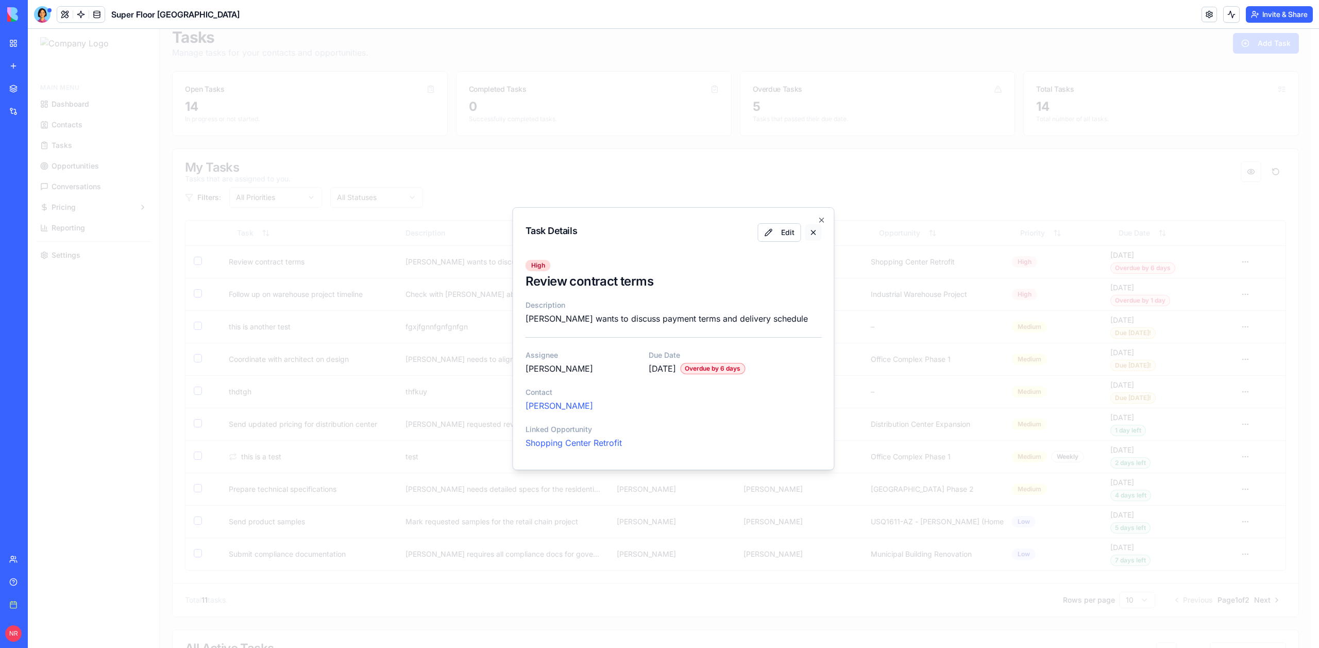
click at [812, 234] on button "Close" at bounding box center [813, 232] width 16 height 16
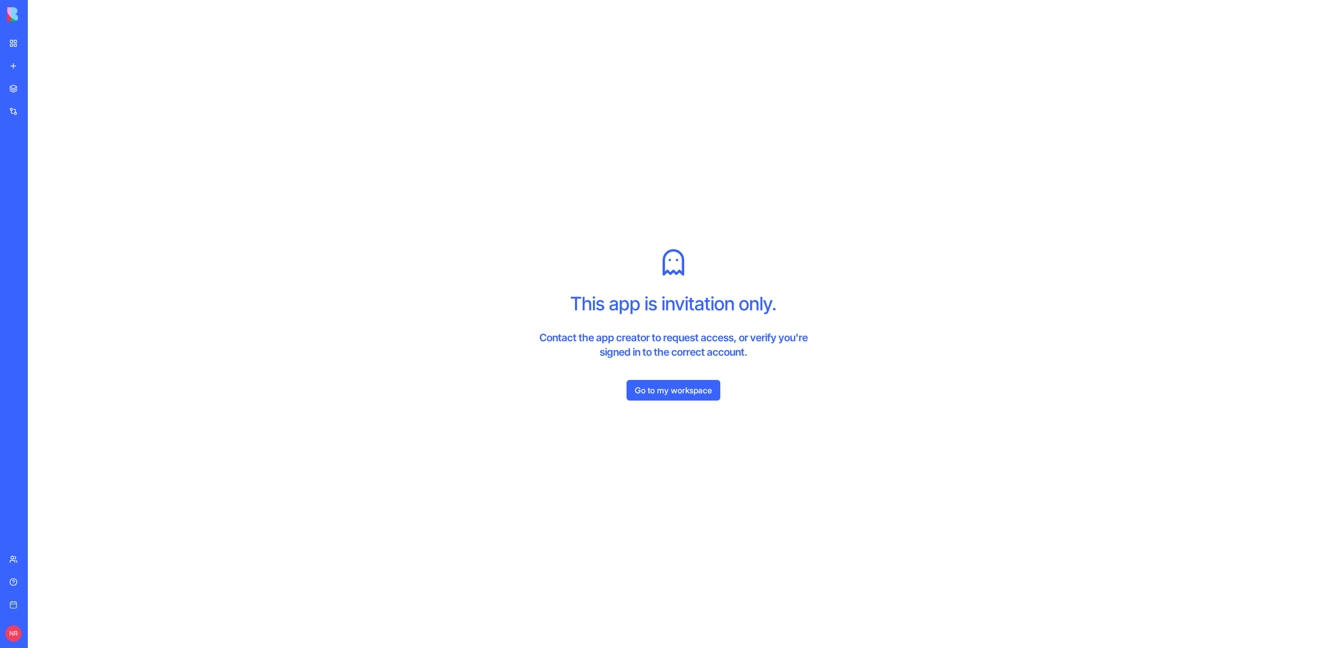
click at [15, 11] on img at bounding box center [39, 14] width 64 height 14
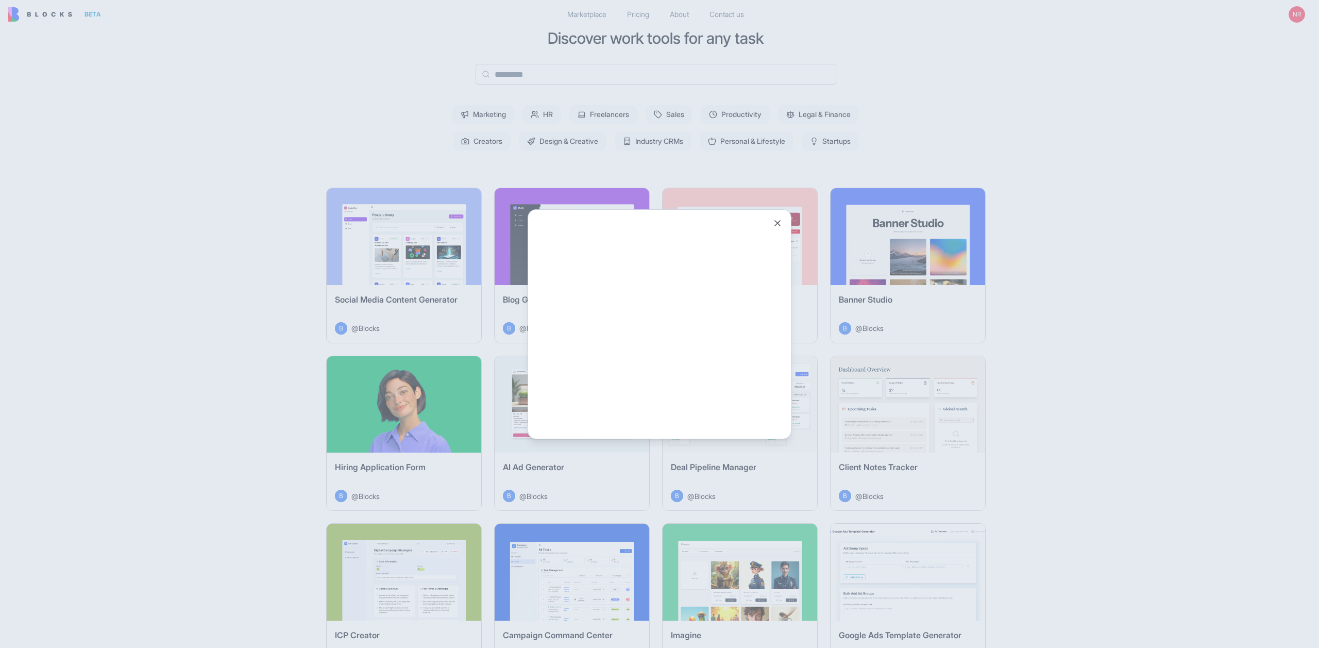
click at [40, 43] on div at bounding box center [659, 324] width 1319 height 648
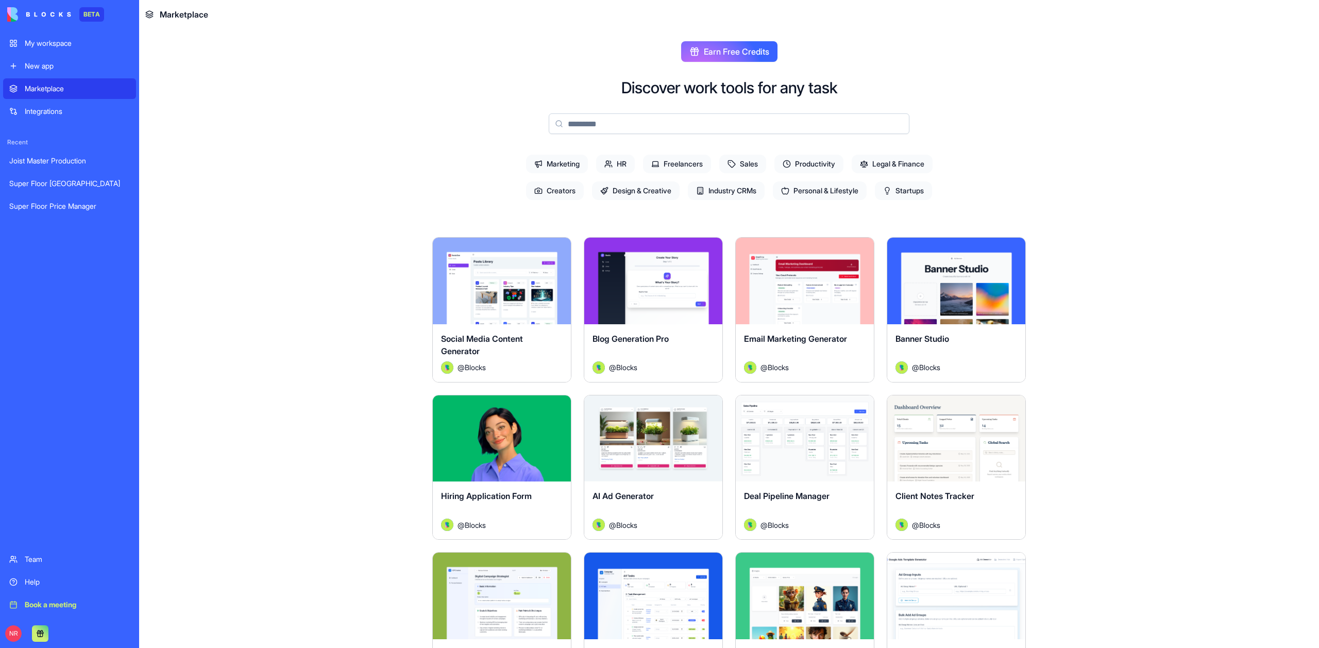
click at [44, 46] on div "My workspace" at bounding box center [77, 43] width 105 height 10
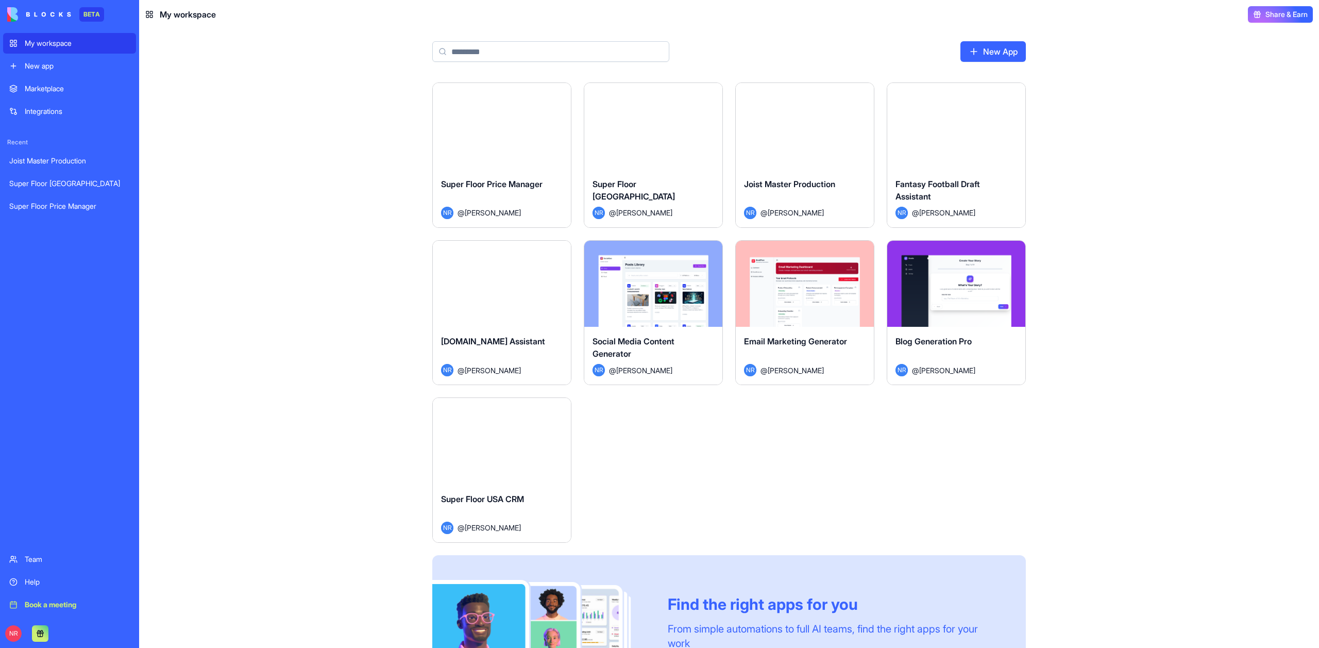
click at [593, 138] on div "Launch" at bounding box center [653, 126] width 138 height 87
click at [686, 166] on div "Launch" at bounding box center [653, 126] width 138 height 87
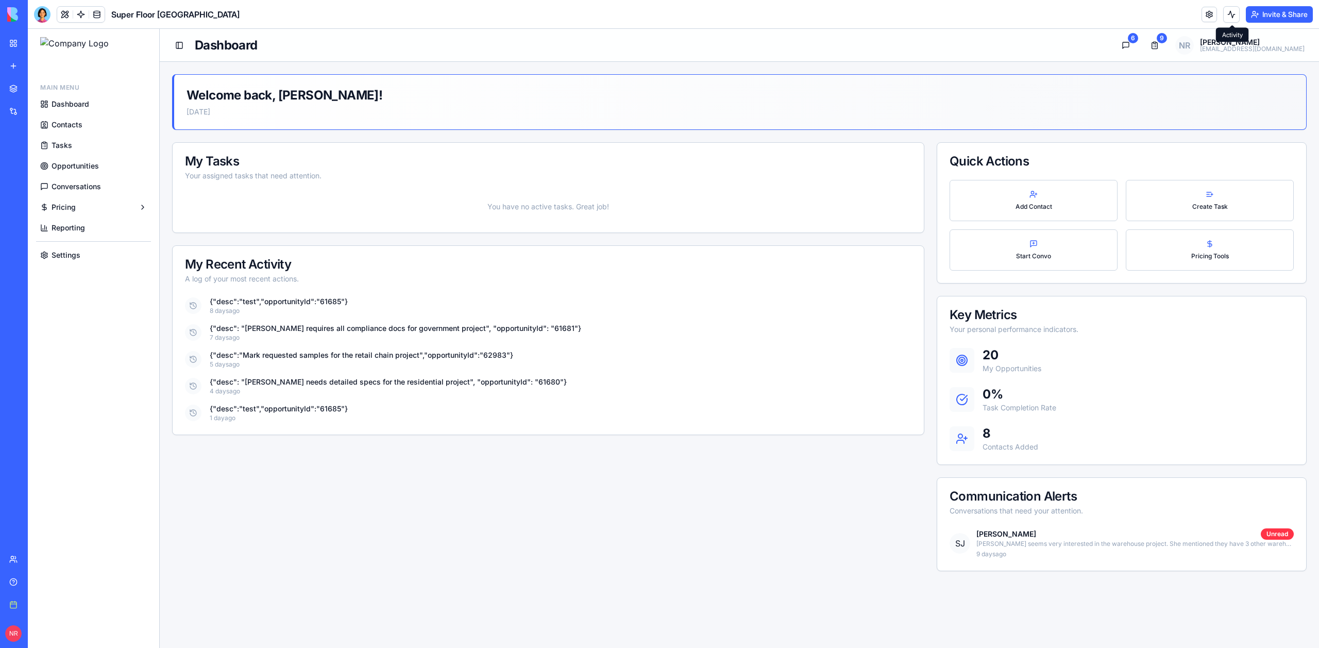
click at [1232, 16] on button at bounding box center [1231, 14] width 16 height 16
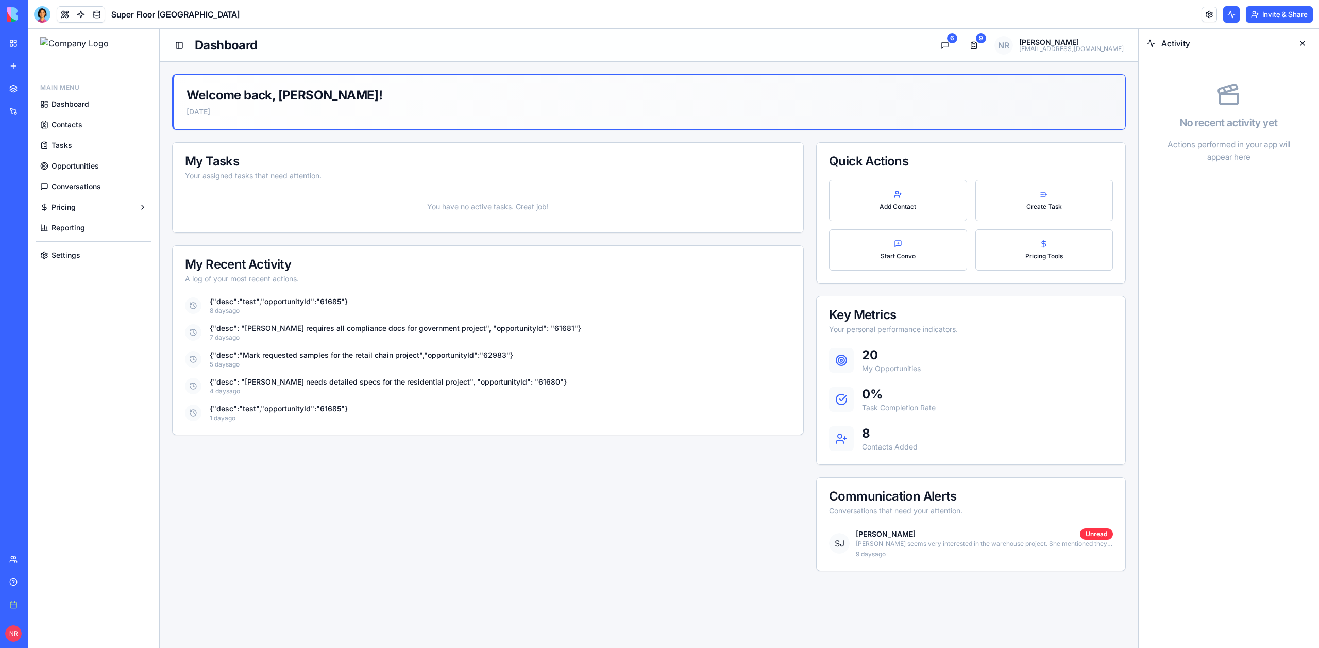
click at [1304, 43] on button at bounding box center [1302, 43] width 16 height 16
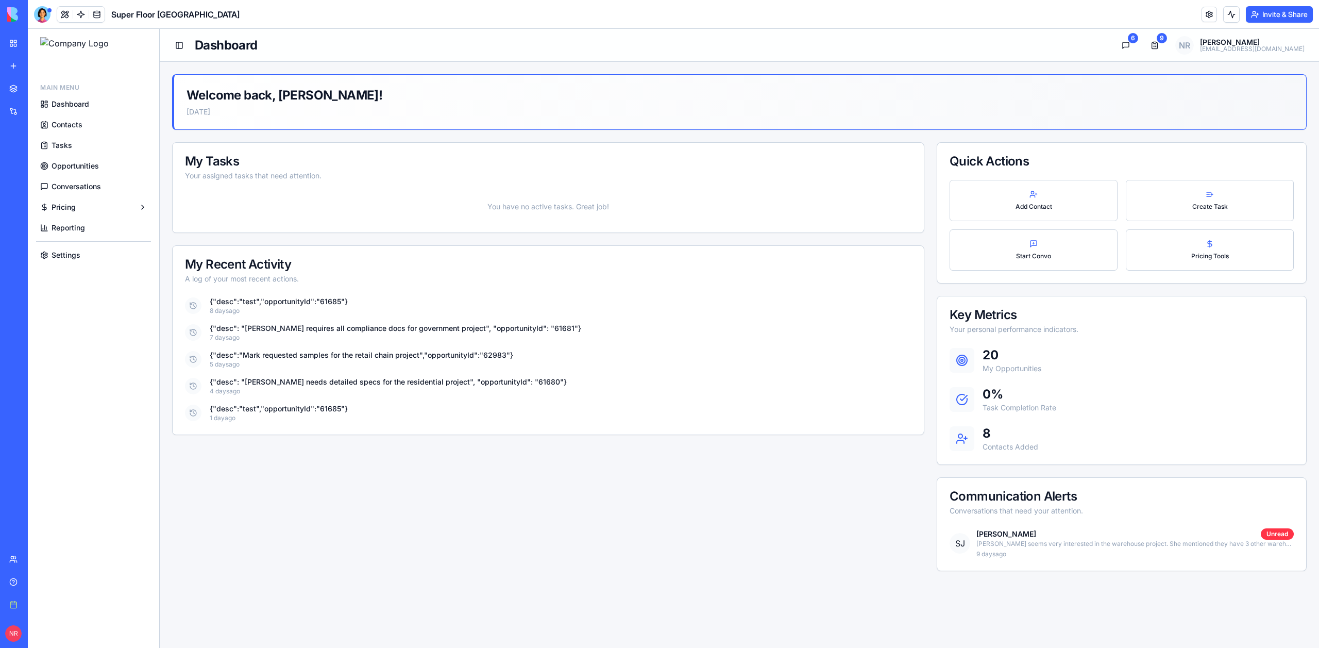
click at [546, 135] on div "Welcome back, [PERSON_NAME]! [DATE] My Tasks Your assigned tasks that need atte…" at bounding box center [739, 322] width 1134 height 497
click at [65, 148] on span "Tasks" at bounding box center [62, 145] width 21 height 10
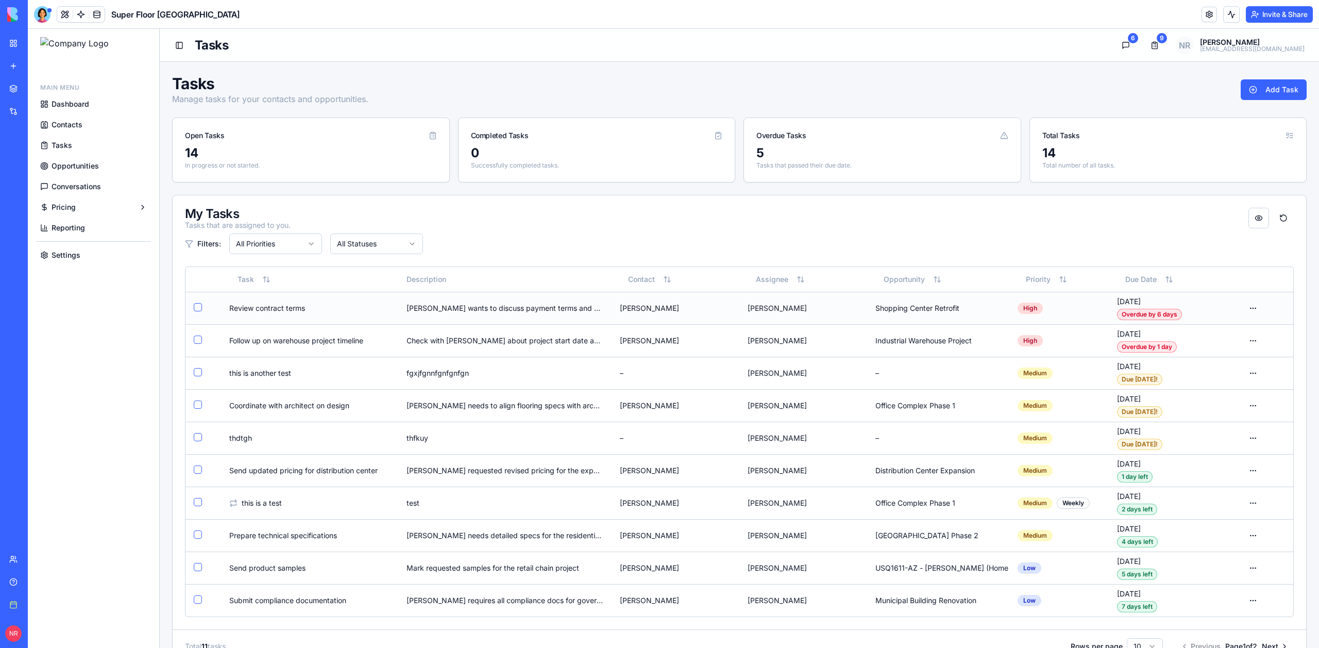
click at [632, 317] on td "[PERSON_NAME]" at bounding box center [675, 308] width 128 height 32
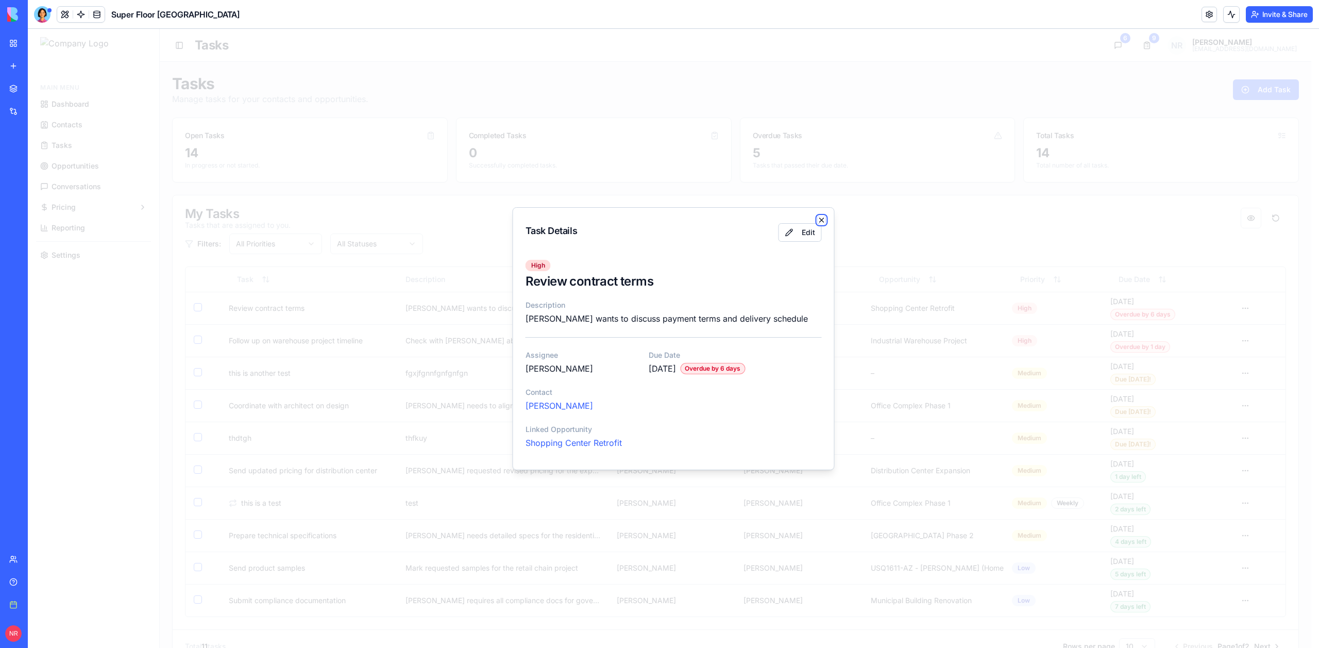
click at [824, 218] on icon "button" at bounding box center [822, 220] width 8 height 8
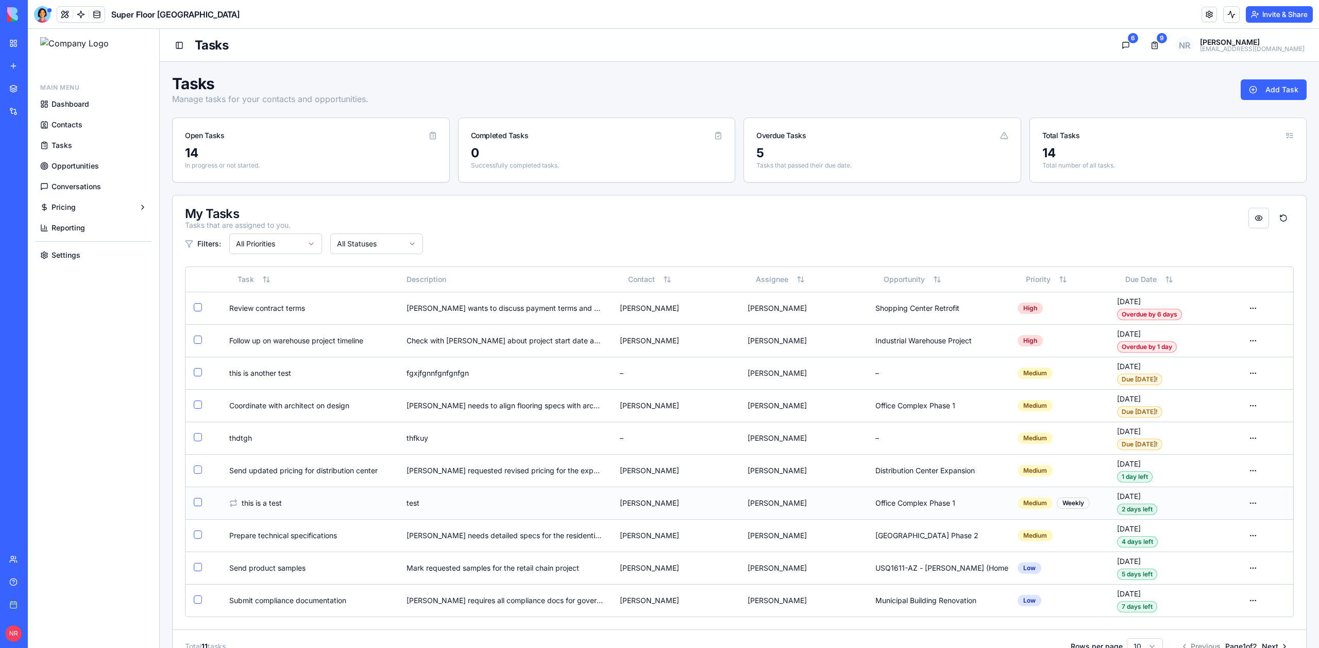
click at [490, 503] on div "test" at bounding box center [504, 503] width 196 height 10
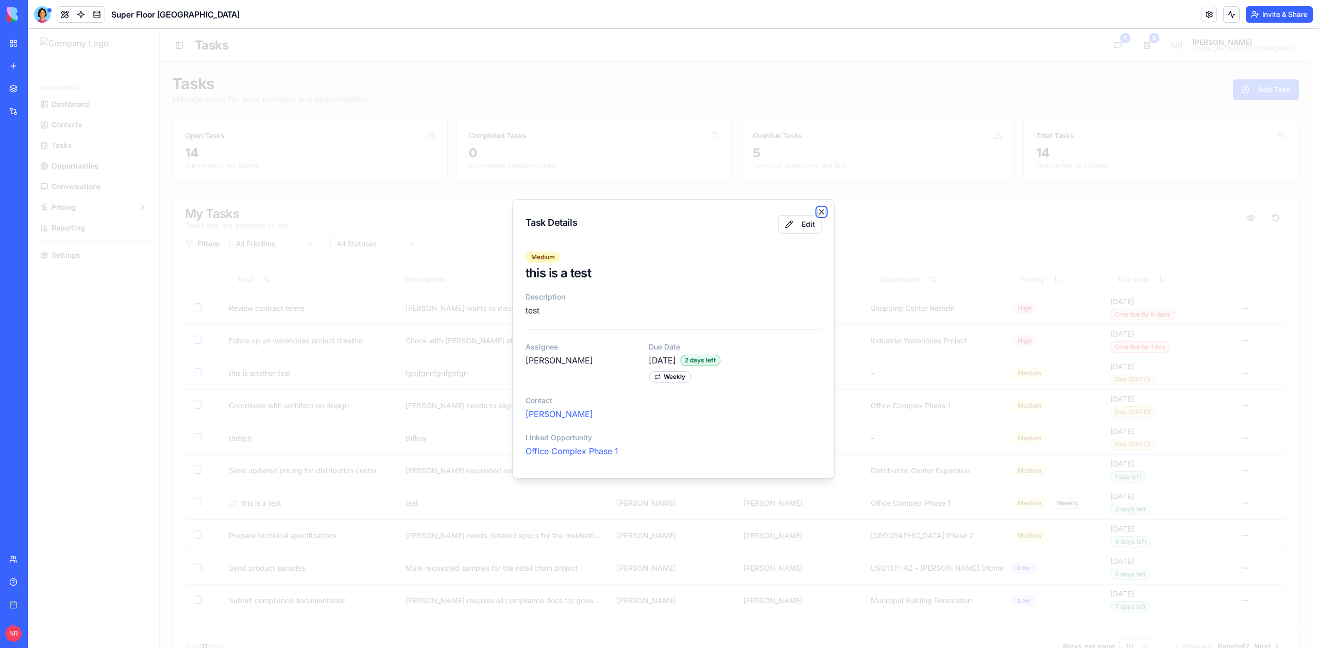
click at [820, 209] on icon "button" at bounding box center [822, 212] width 8 height 8
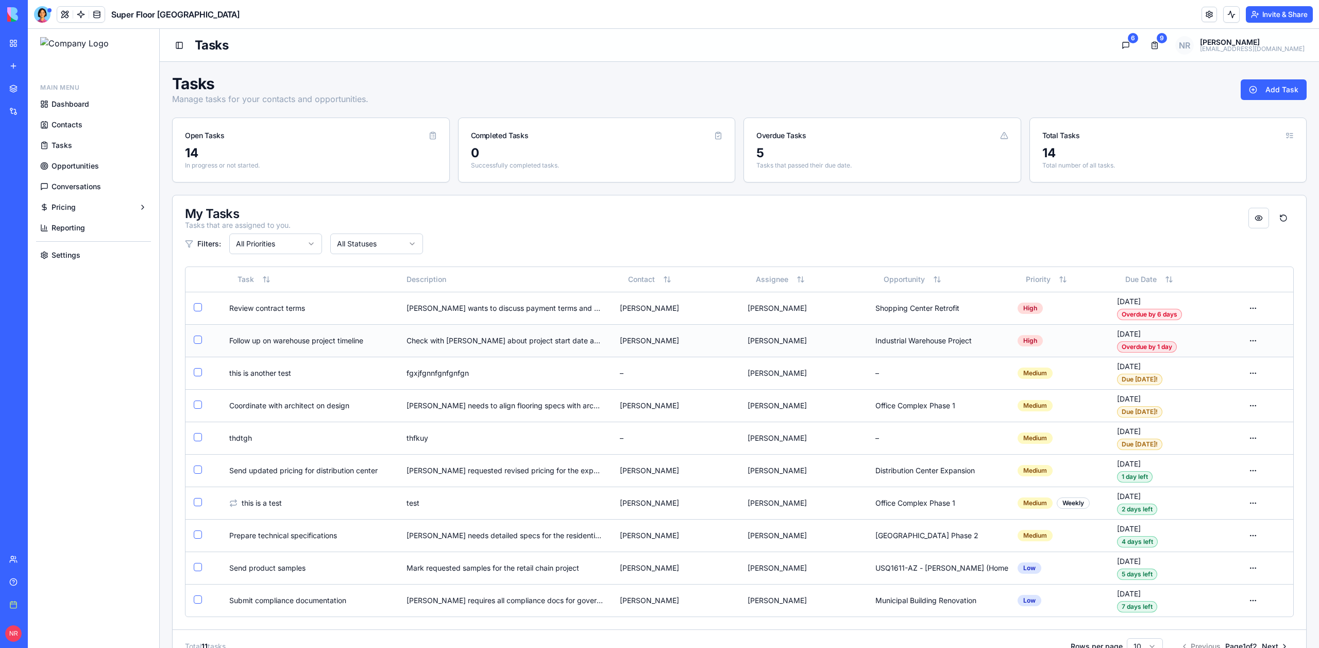
click at [505, 344] on div "Check with [PERSON_NAME] about project start date and material delivery require…" at bounding box center [504, 340] width 196 height 10
click at [821, 213] on div "My Tasks Tasks that are assigned to you." at bounding box center [739, 219] width 1109 height 23
click at [623, 307] on td "[PERSON_NAME]" at bounding box center [675, 308] width 128 height 32
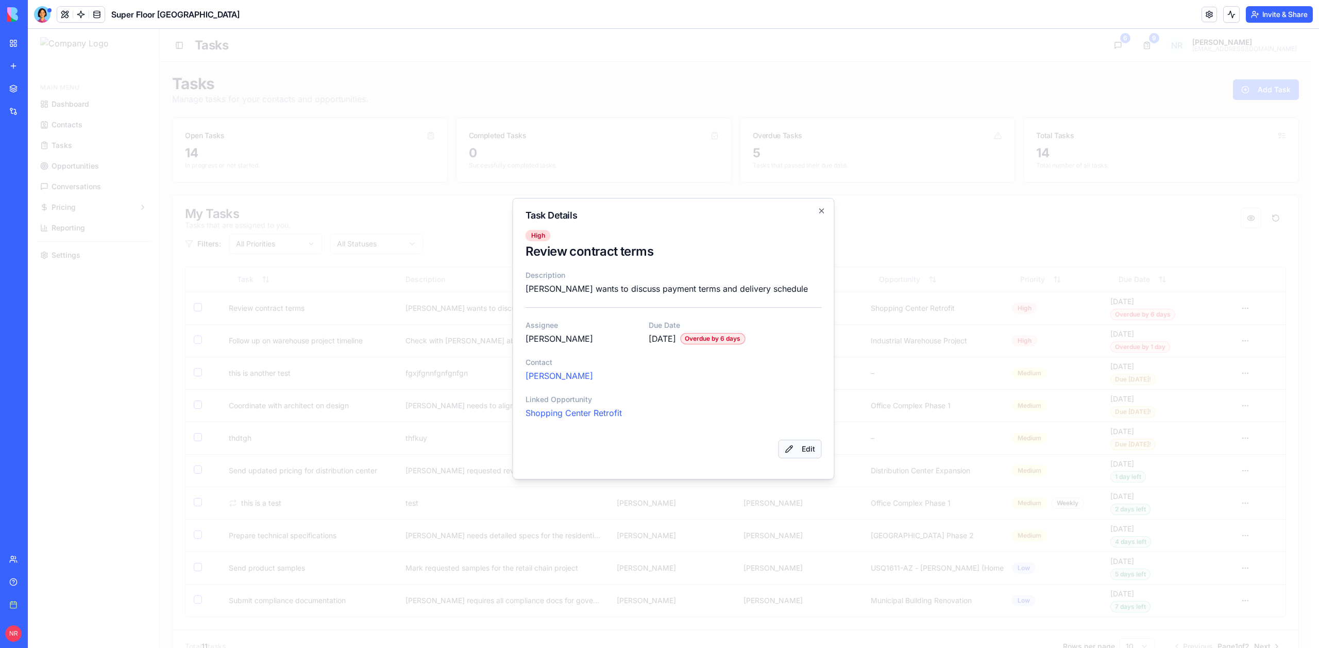
click at [809, 450] on button "Edit" at bounding box center [799, 448] width 43 height 19
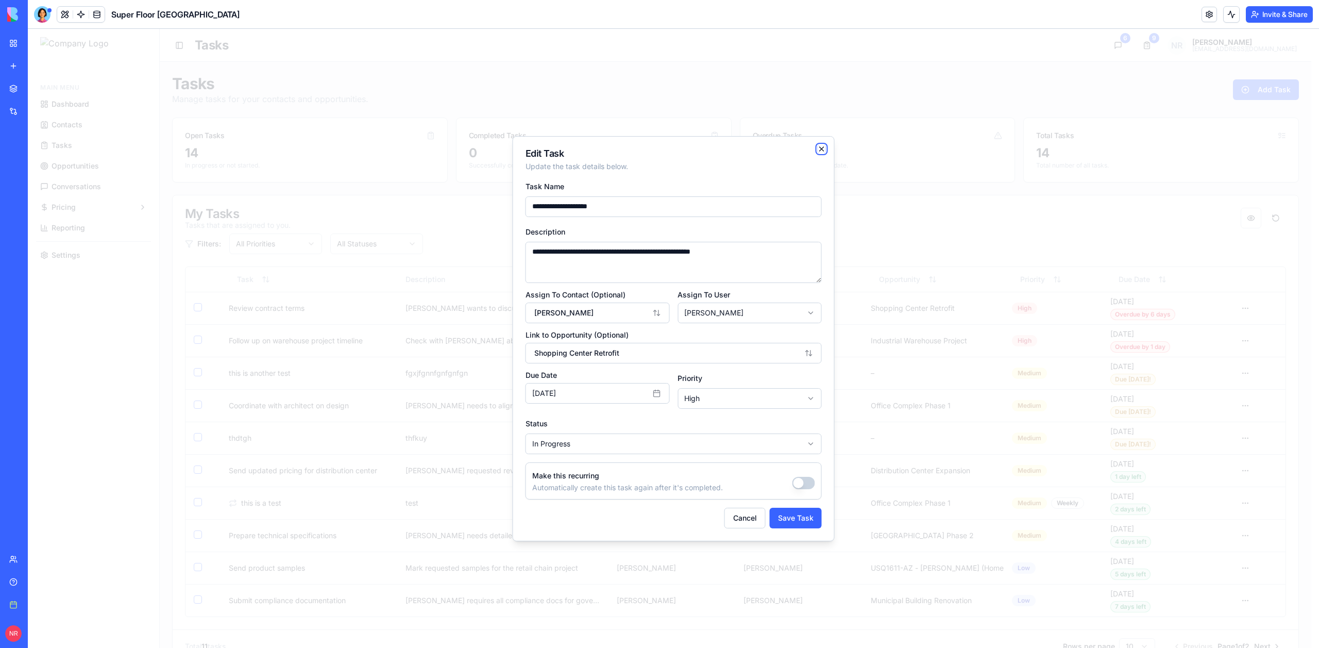
click at [823, 149] on icon "button" at bounding box center [822, 149] width 8 height 8
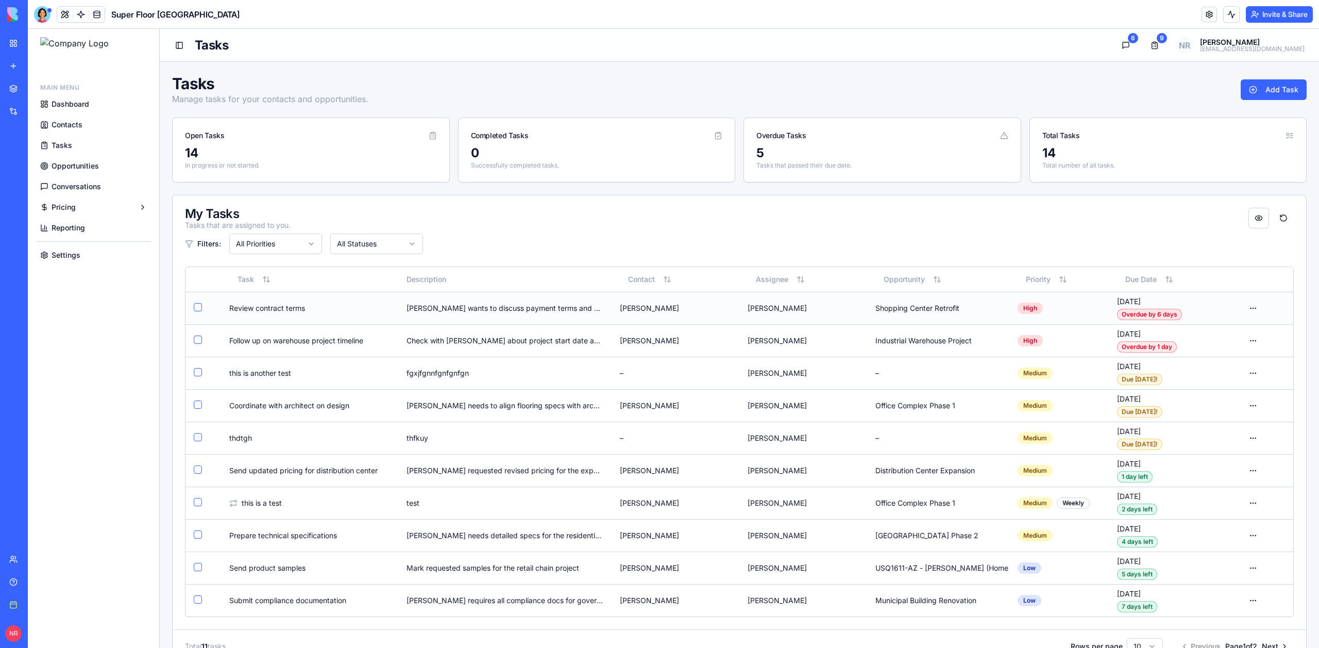
click at [620, 317] on td "[PERSON_NAME]" at bounding box center [675, 308] width 128 height 32
click at [489, 301] on td "[PERSON_NAME] wants to discuss payment terms and delivery schedule" at bounding box center [504, 308] width 213 height 32
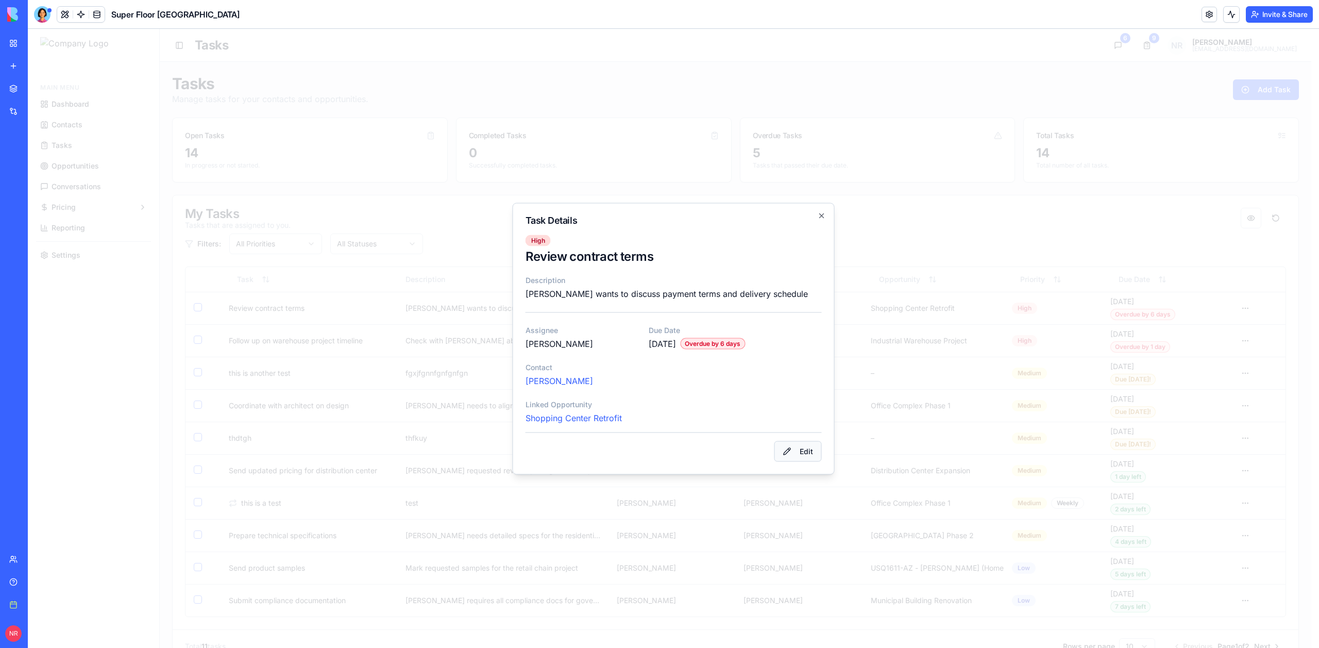
click at [787, 454] on button "Edit" at bounding box center [797, 450] width 47 height 21
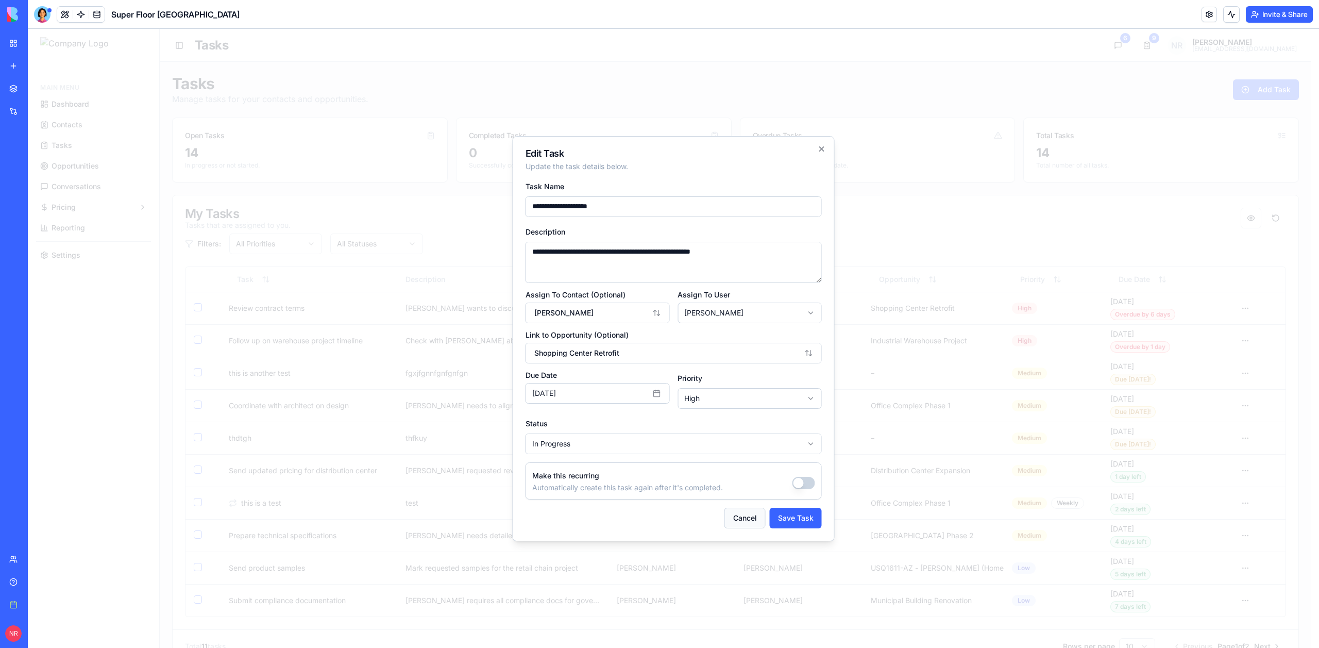
click at [746, 516] on button "Cancel" at bounding box center [744, 517] width 41 height 21
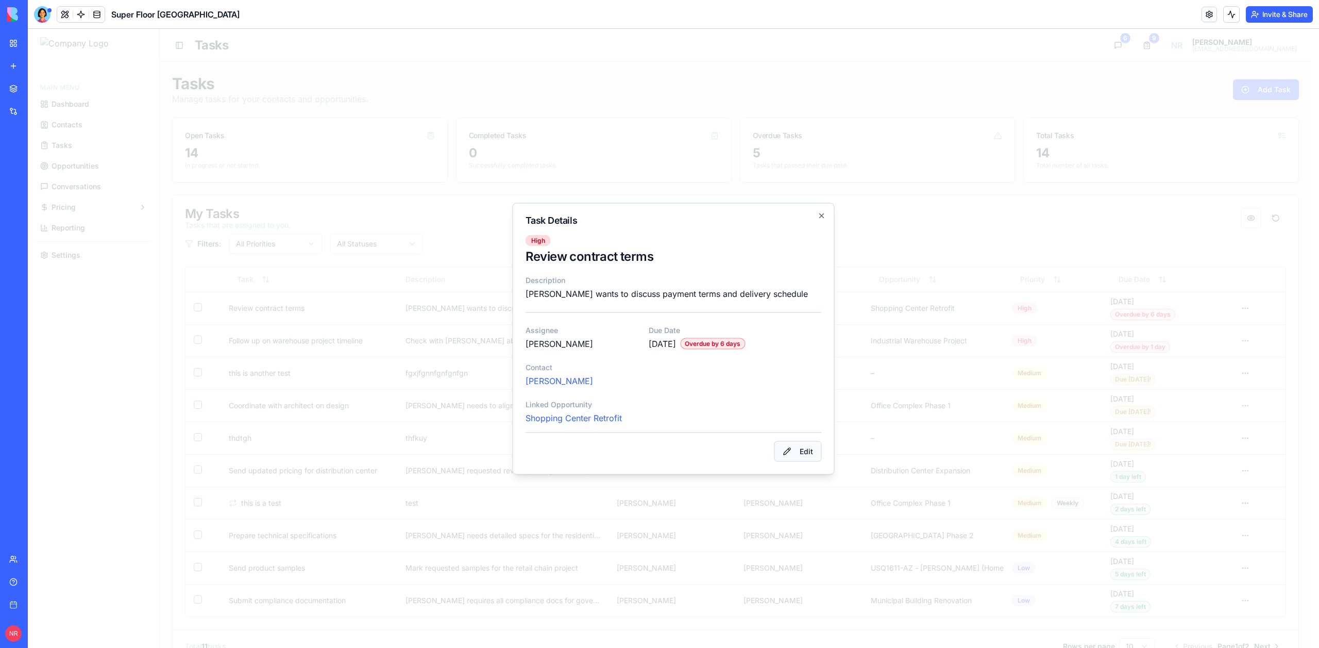
click at [794, 453] on button "Edit" at bounding box center [797, 450] width 47 height 21
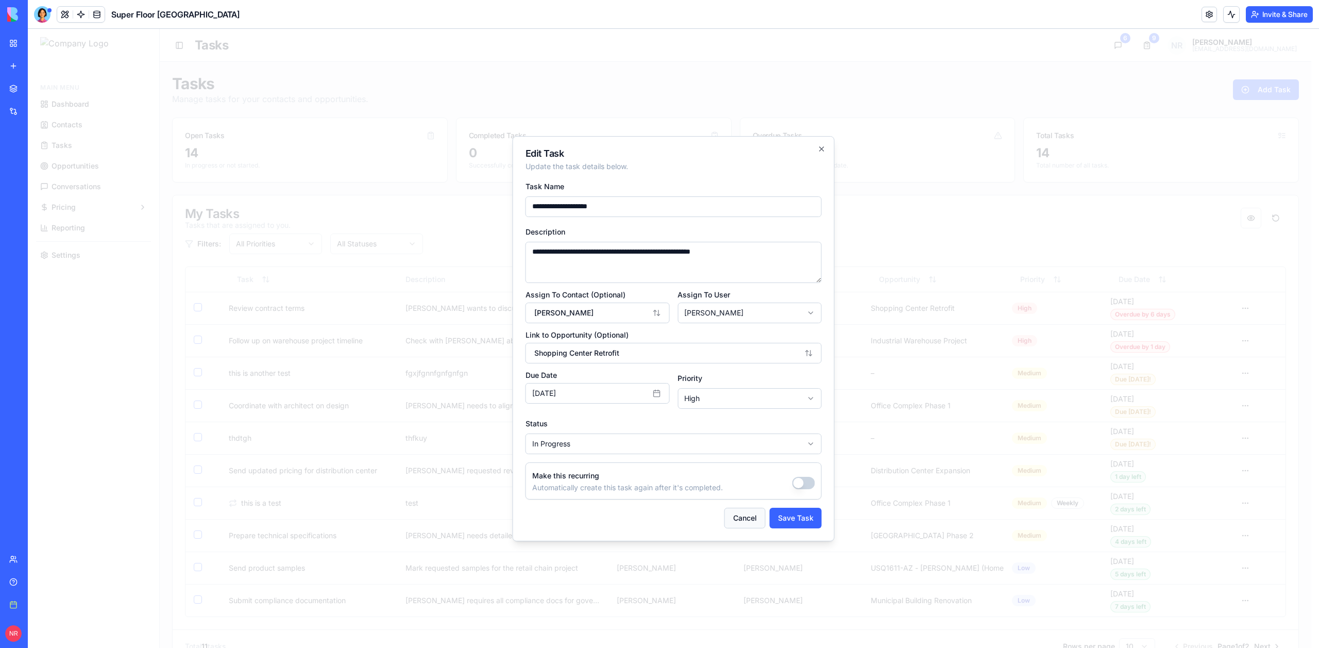
click at [755, 521] on button "Cancel" at bounding box center [744, 517] width 41 height 21
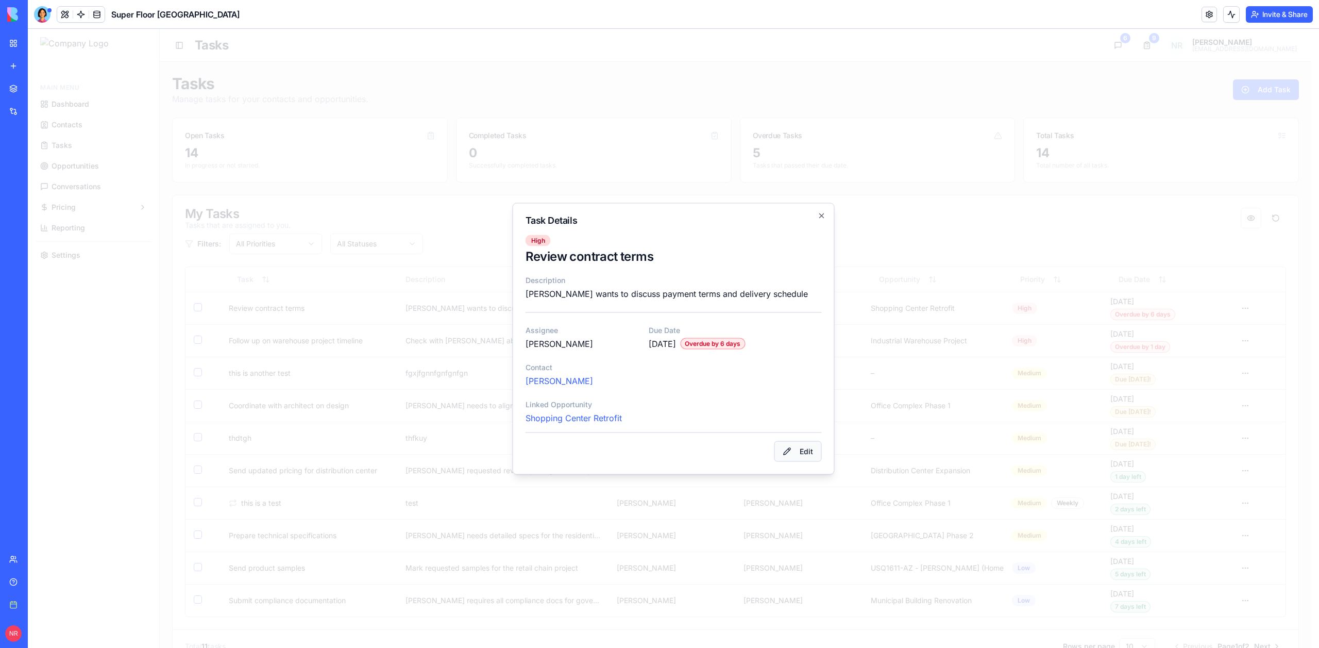
click at [803, 443] on button "Edit" at bounding box center [797, 450] width 47 height 21
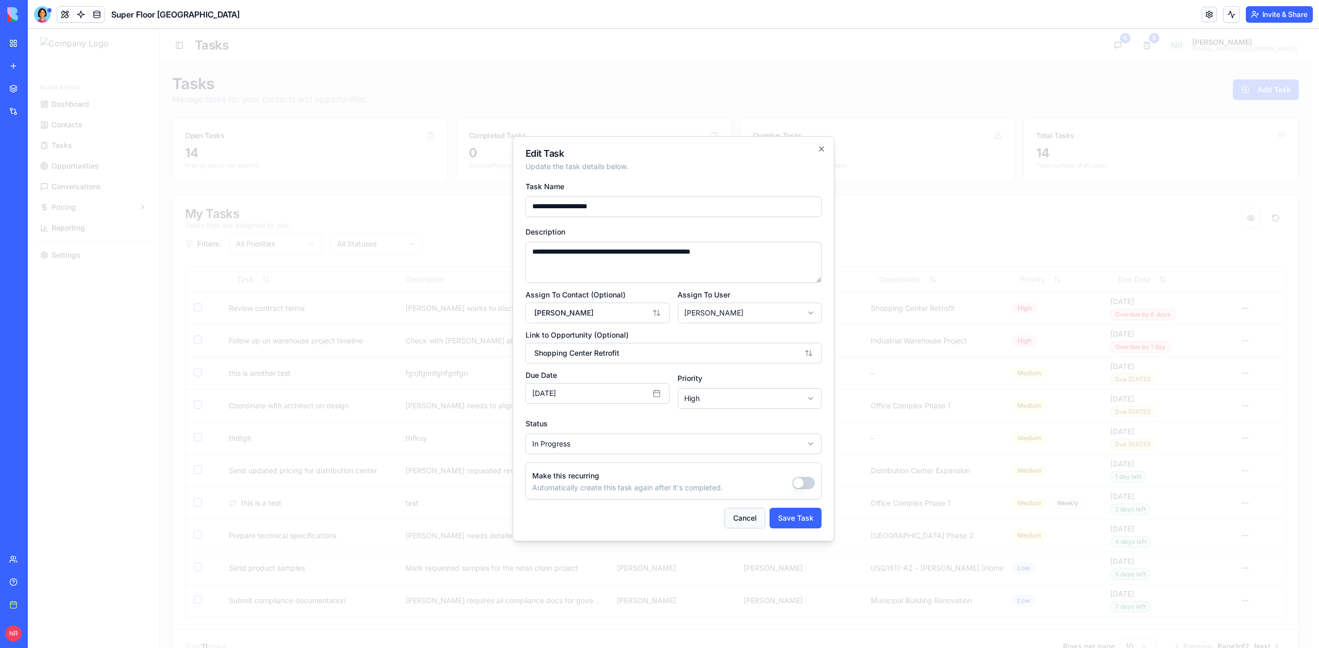
click at [753, 516] on button "Cancel" at bounding box center [744, 517] width 41 height 21
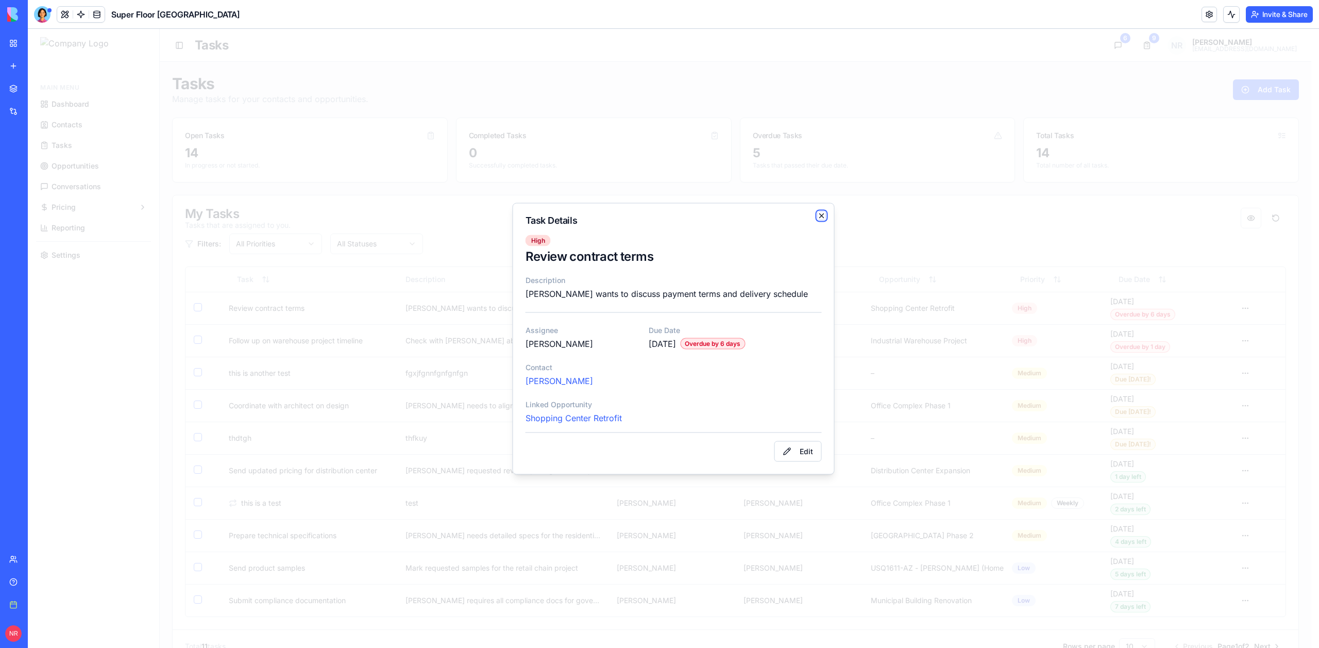
click at [818, 219] on icon "button" at bounding box center [822, 215] width 8 height 8
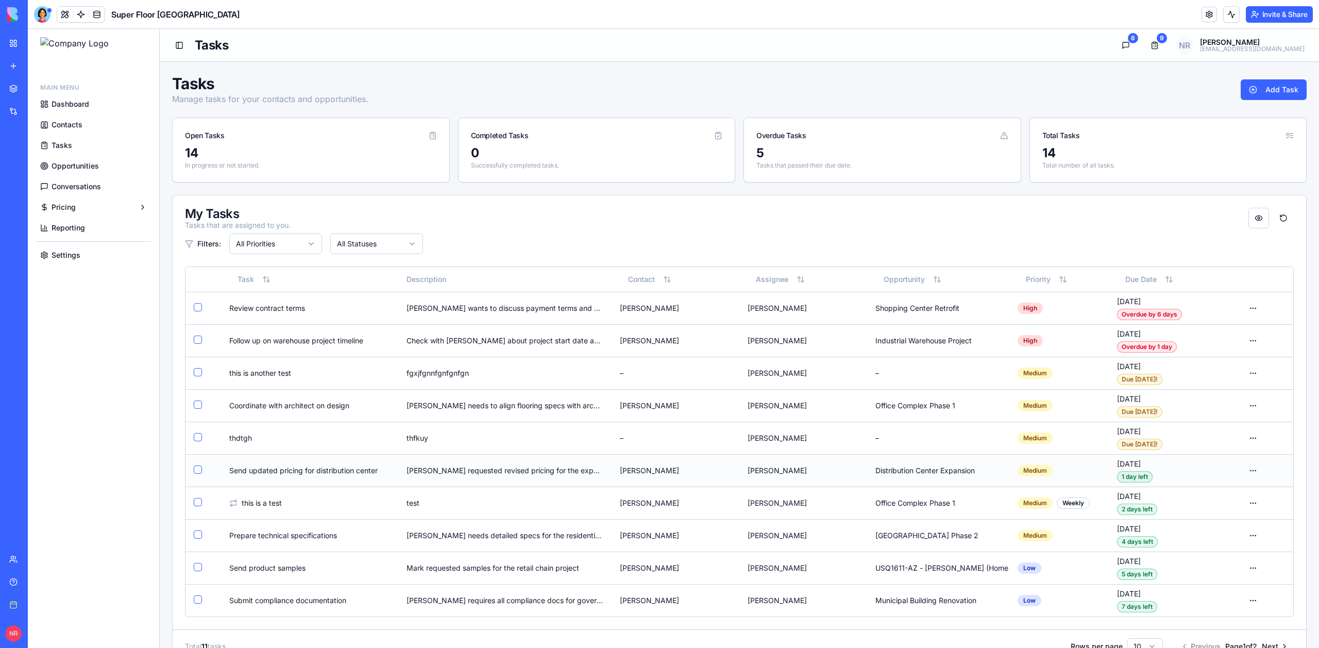
scroll to position [20, 0]
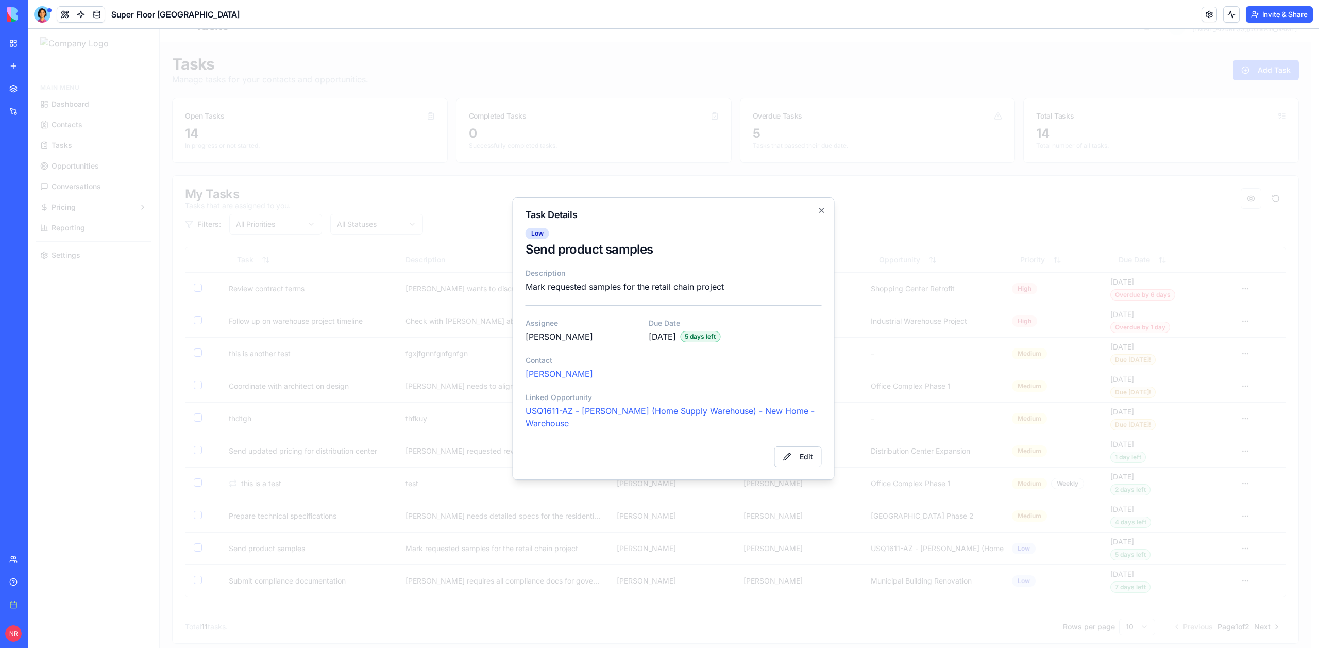
click at [710, 378] on div "[PERSON_NAME]" at bounding box center [673, 373] width 296 height 12
click at [821, 210] on icon "button" at bounding box center [822, 210] width 4 height 4
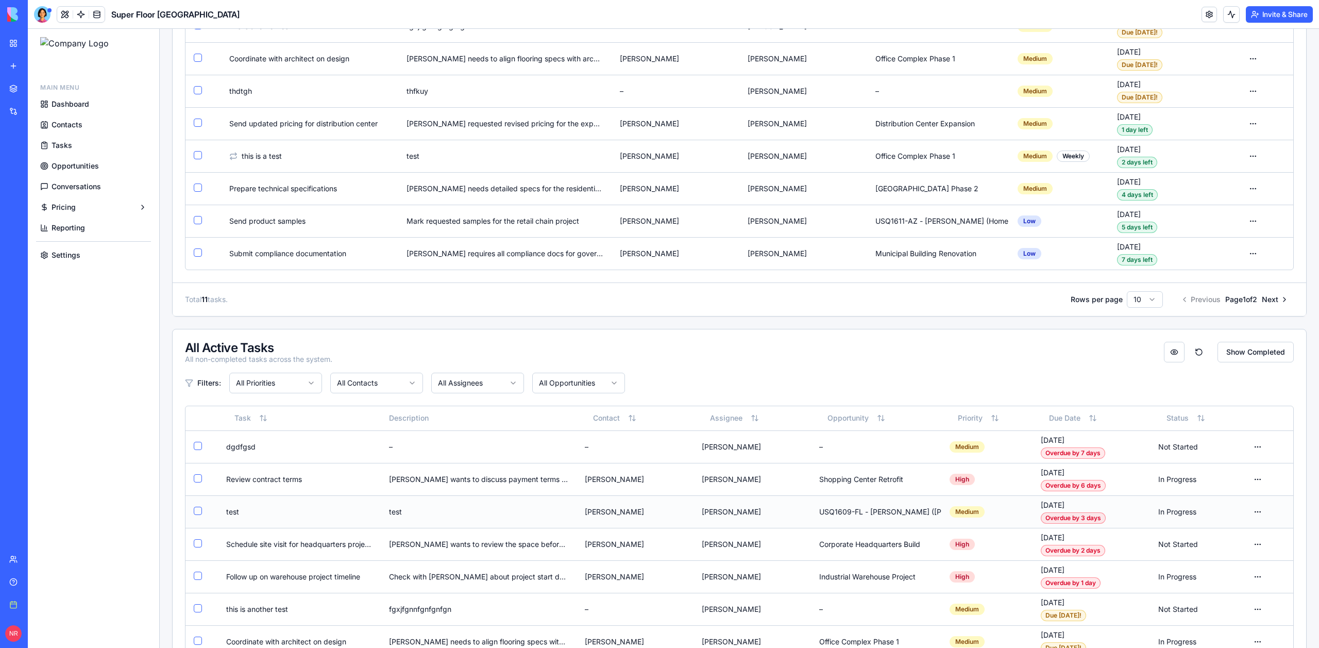
scroll to position [455, 0]
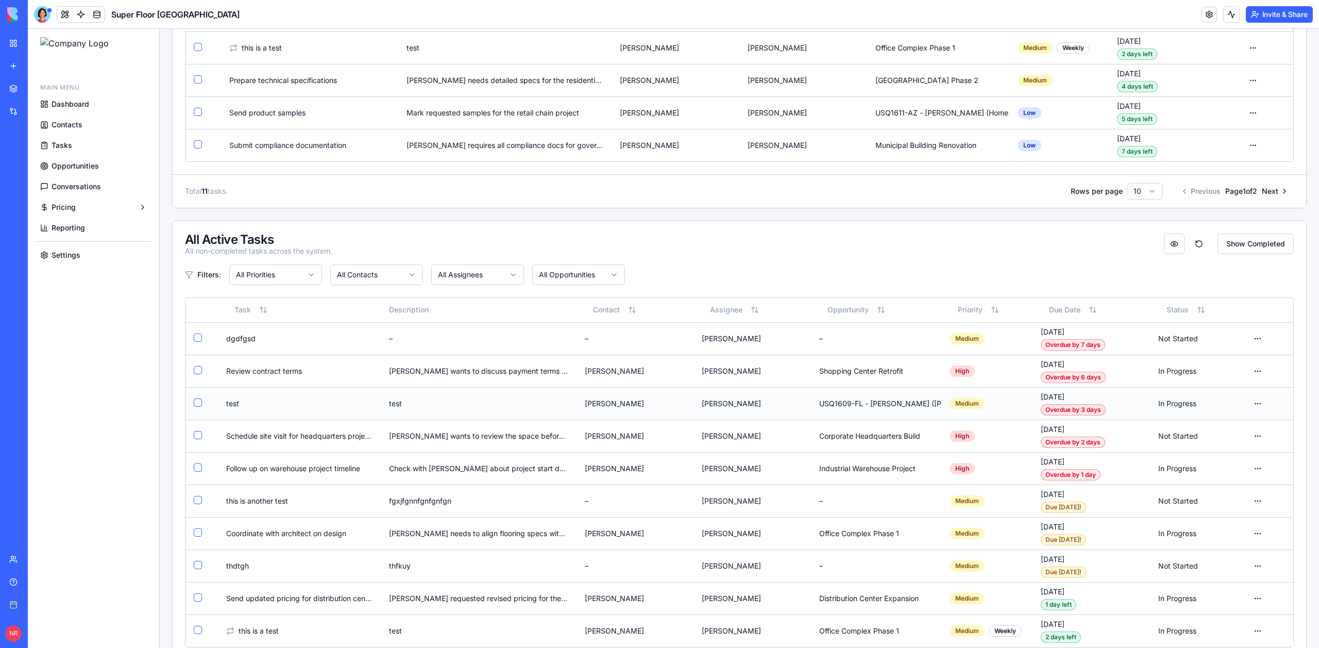
click at [650, 399] on td "[PERSON_NAME]" at bounding box center [634, 403] width 117 height 32
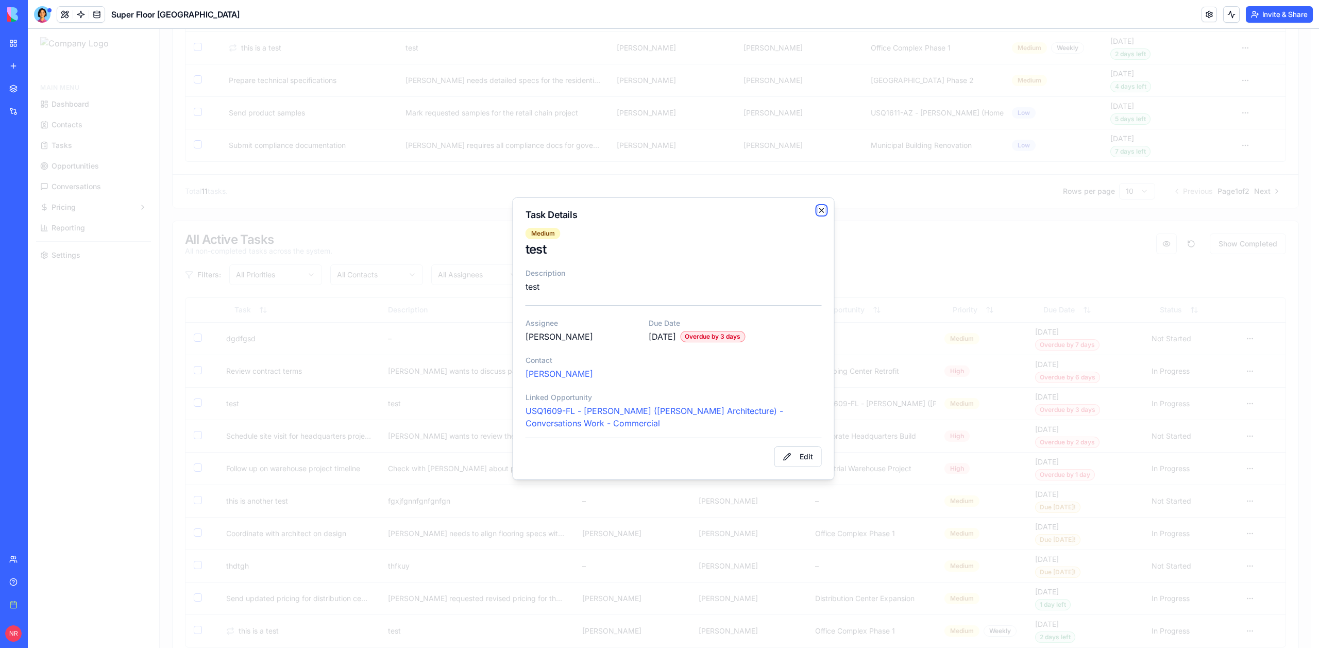
click at [822, 210] on icon "button" at bounding box center [822, 210] width 8 height 8
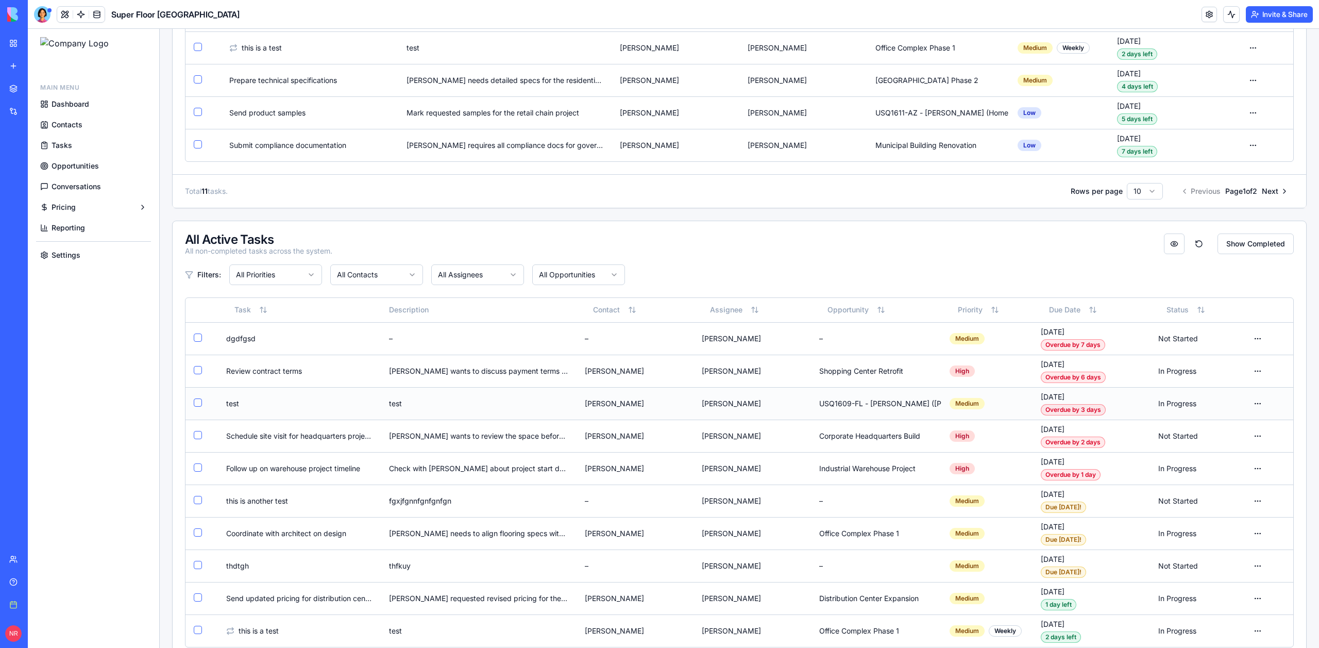
click at [664, 402] on td "[PERSON_NAME]" at bounding box center [634, 403] width 117 height 32
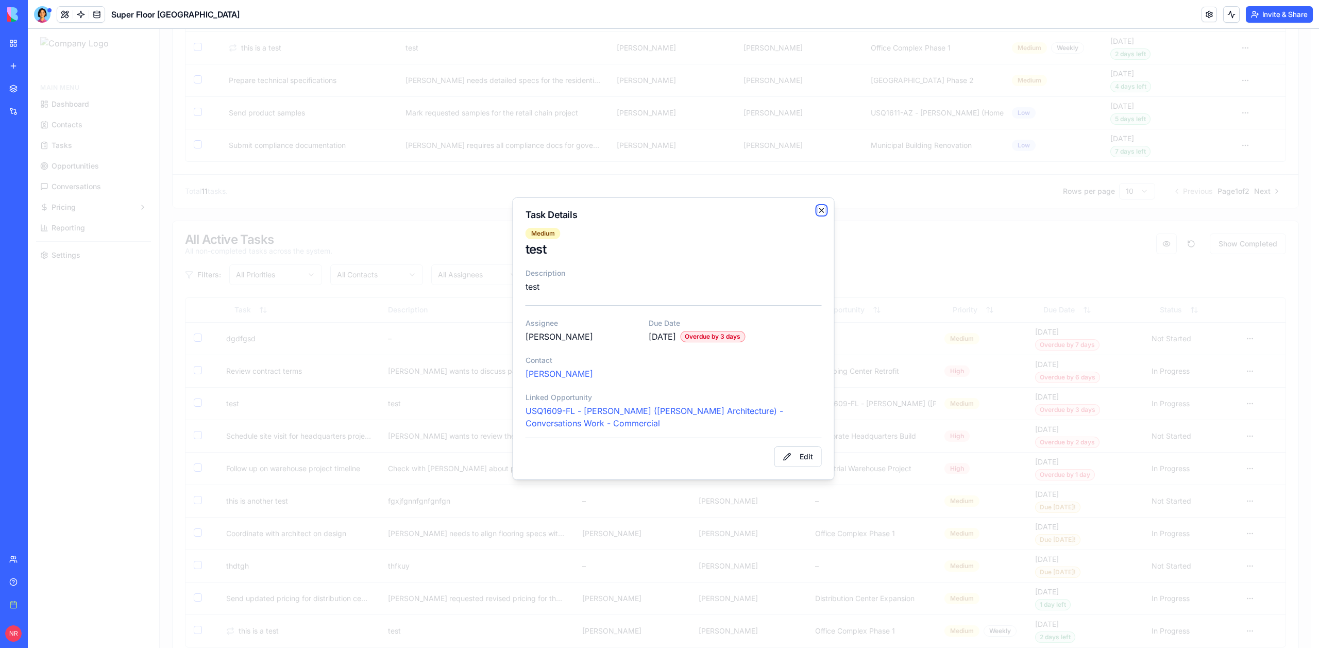
click at [820, 210] on icon "button" at bounding box center [822, 210] width 8 height 8
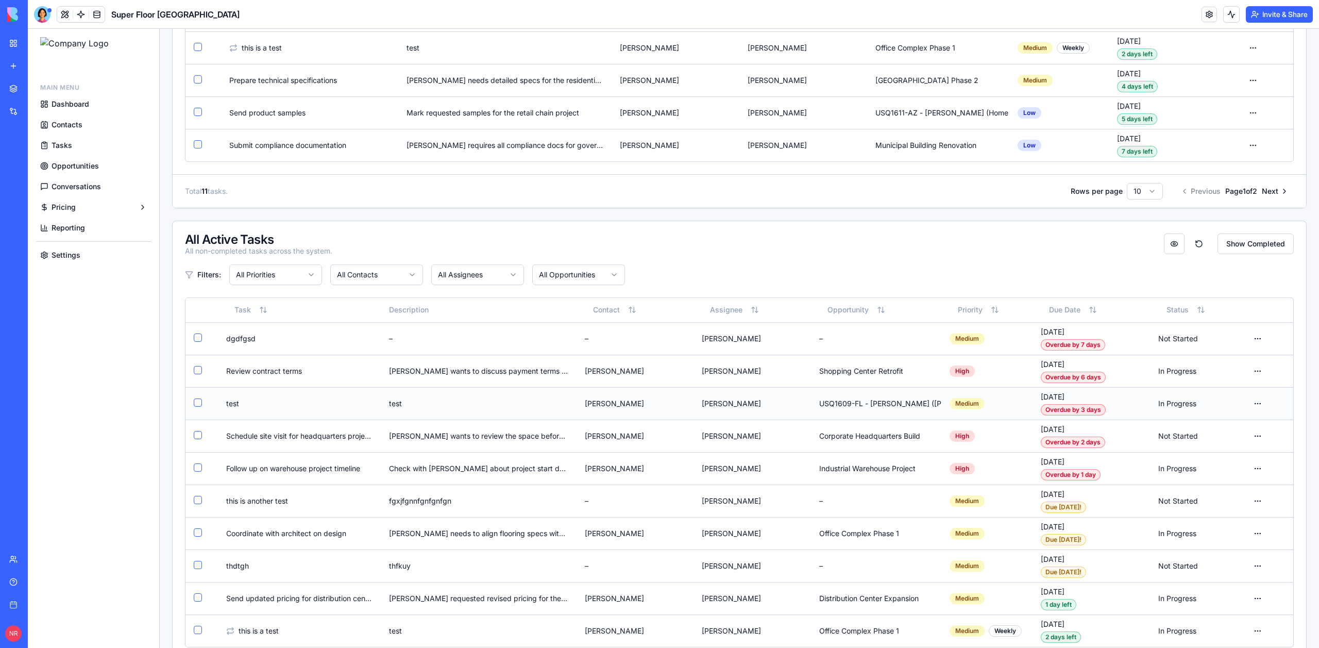
click at [655, 403] on td "[PERSON_NAME]" at bounding box center [634, 403] width 117 height 32
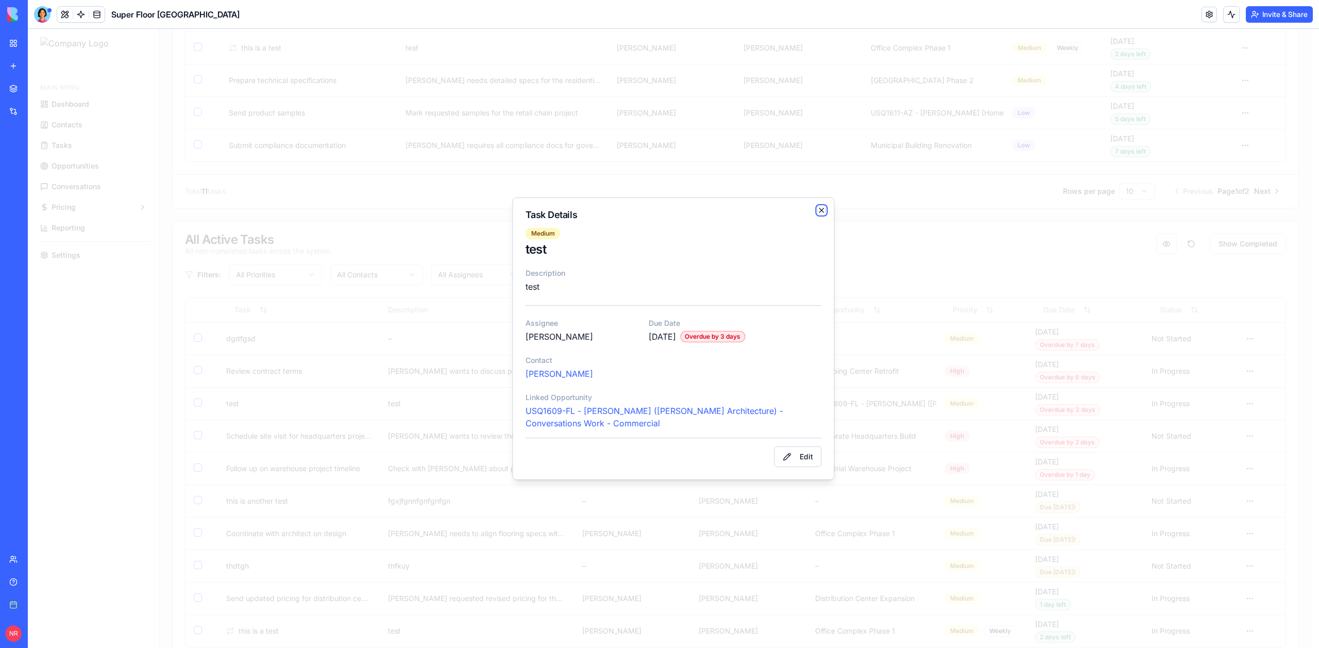
click at [822, 208] on icon "button" at bounding box center [822, 210] width 8 height 8
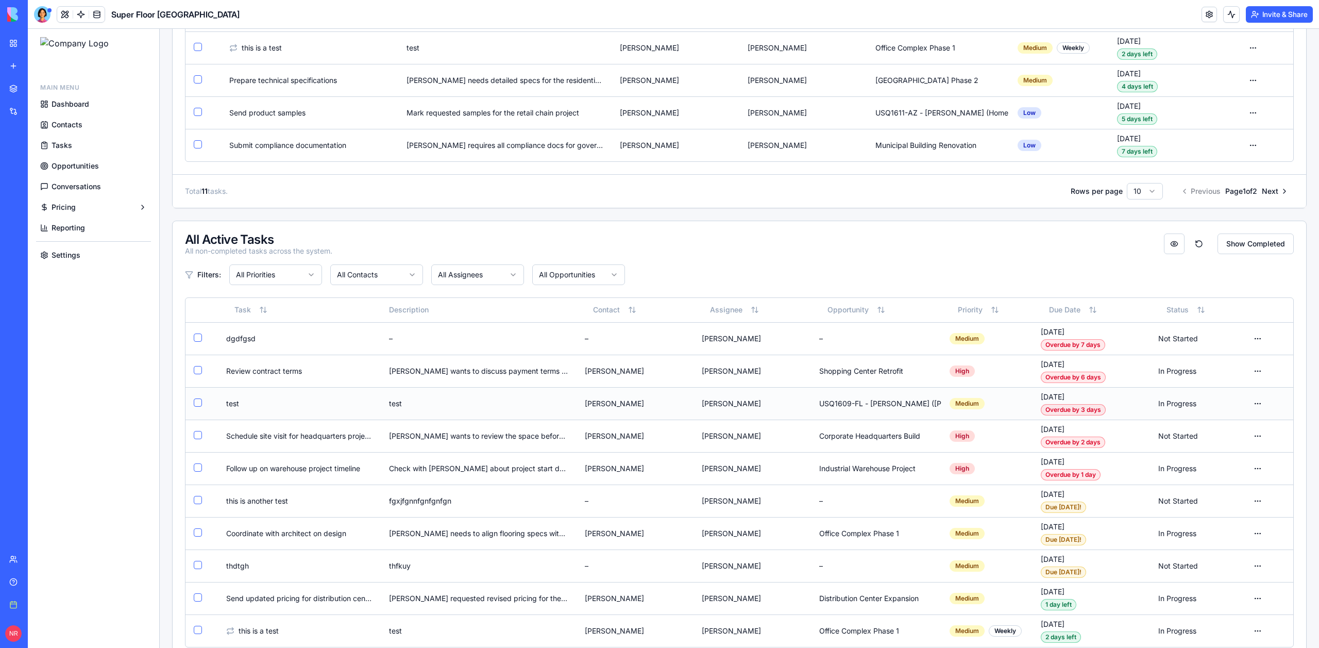
click at [680, 403] on td "[PERSON_NAME]" at bounding box center [634, 403] width 117 height 32
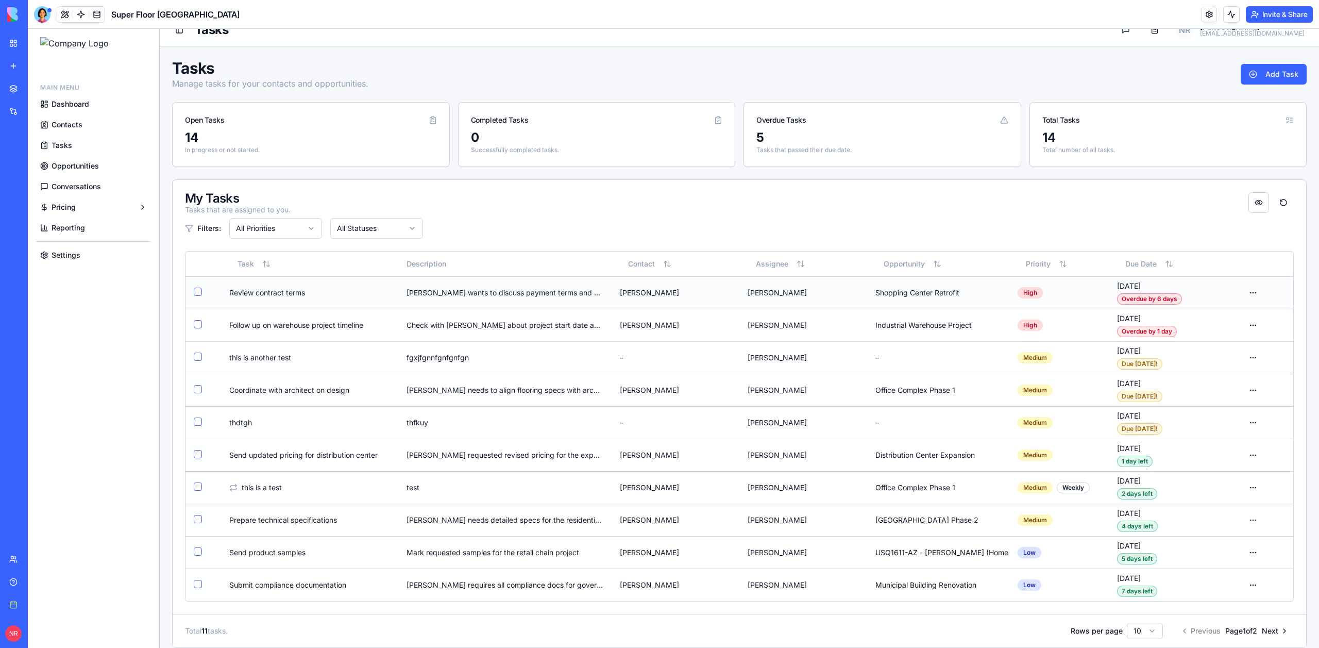
scroll to position [15, 0]
click at [372, 225] on html "Main Menu Dashboard Contacts Tasks Opportunities Conversations Pricing Reportin…" at bounding box center [673, 576] width 1291 height 1127
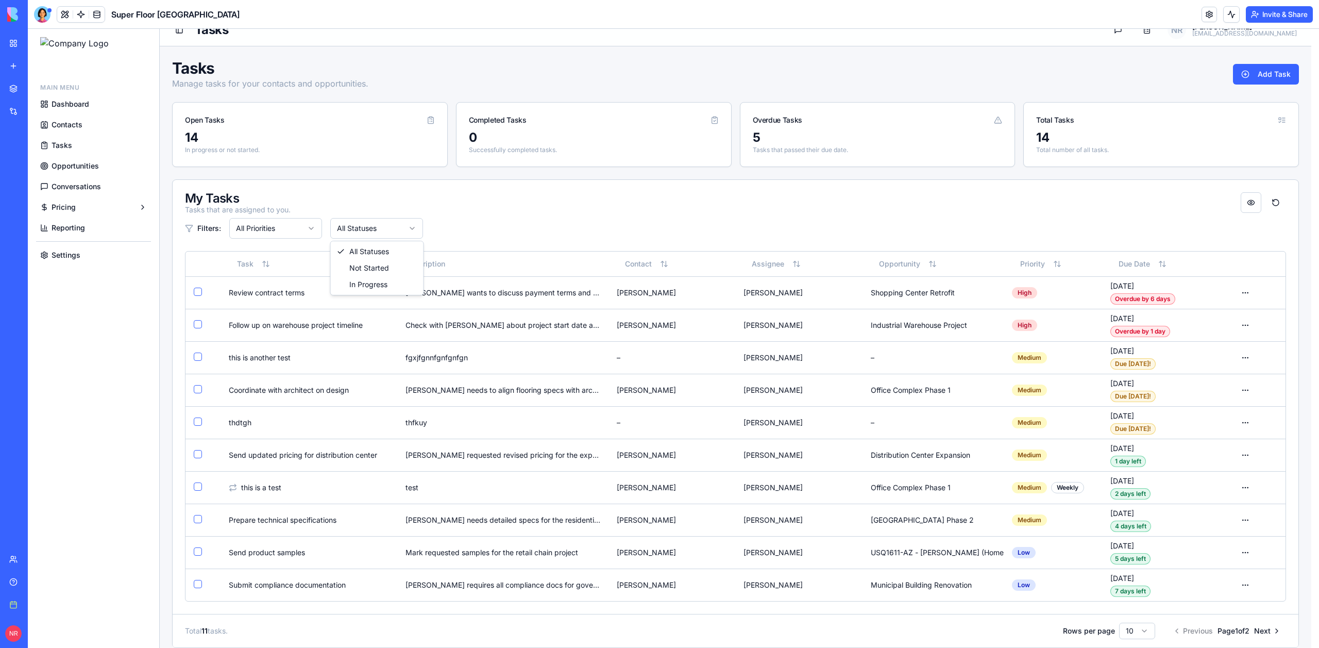
click at [409, 195] on html "Main Menu Dashboard Contacts Tasks Opportunities Conversations Pricing Reportin…" at bounding box center [673, 576] width 1291 height 1127
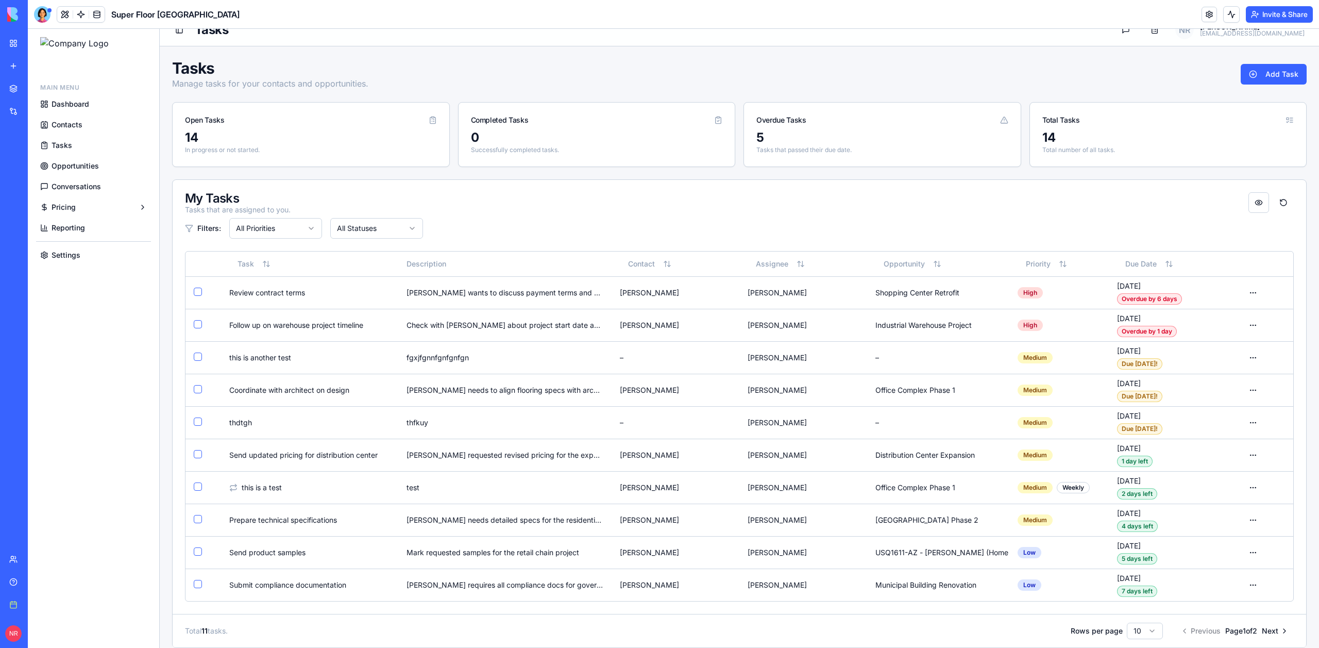
click at [463, 199] on div "My Tasks Tasks that are assigned to you." at bounding box center [739, 203] width 1109 height 23
